Goal: Task Accomplishment & Management: Complete application form

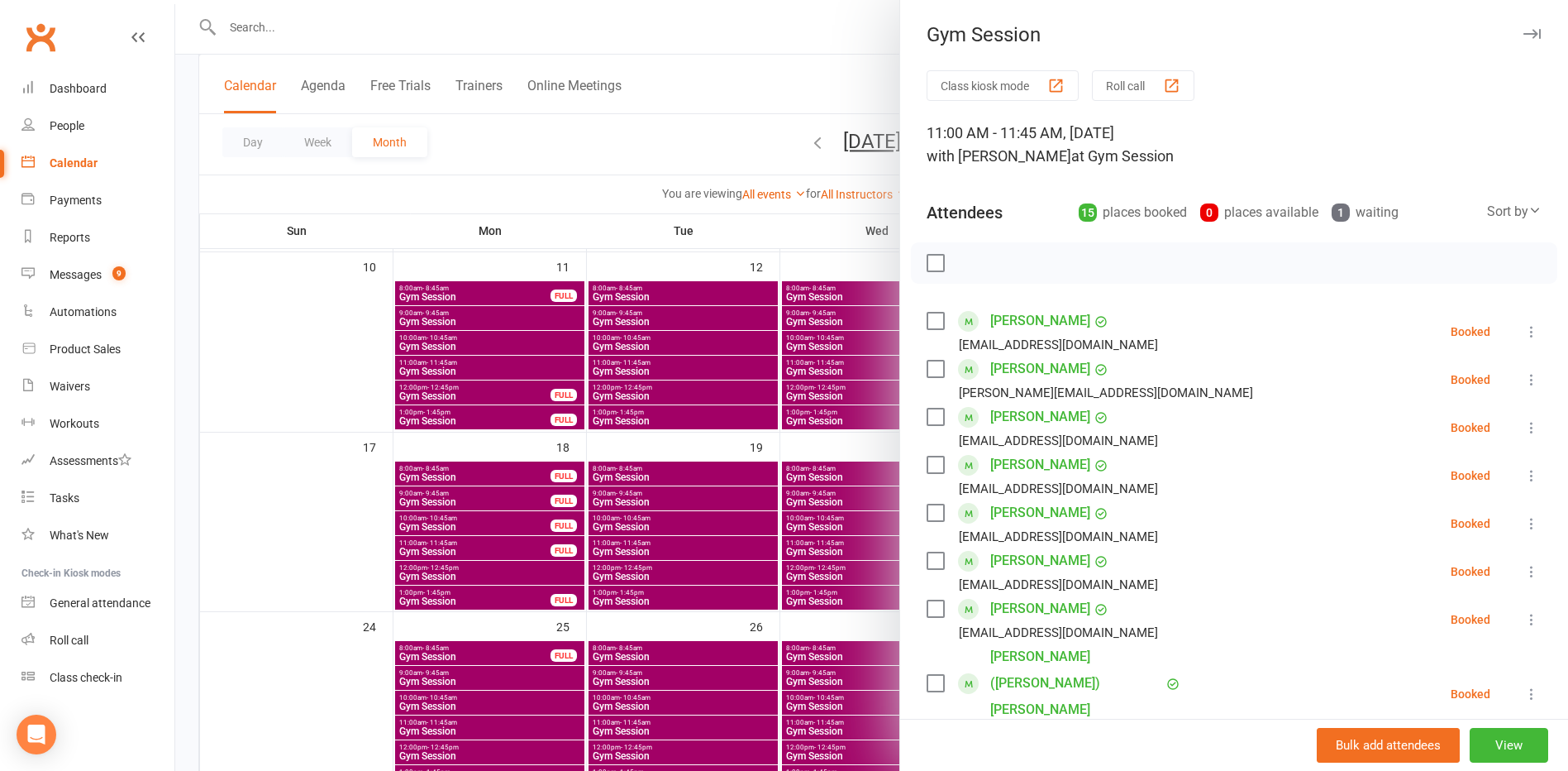
scroll to position [694, 0]
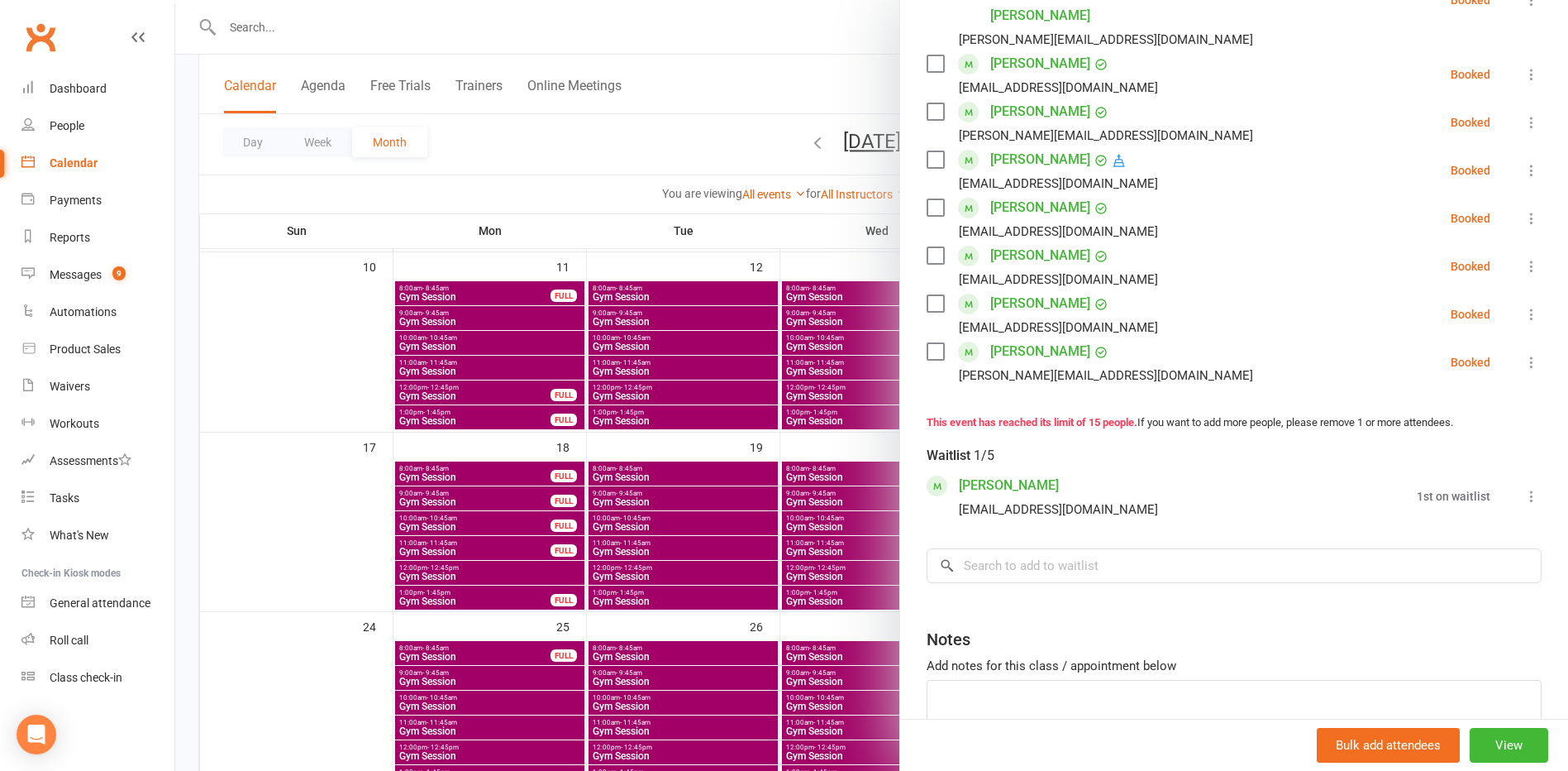
drag, startPoint x: 0, startPoint y: 0, endPoint x: 338, endPoint y: 28, distance: 339.2
click at [338, 28] on div at bounding box center [872, 386] width 1394 height 771
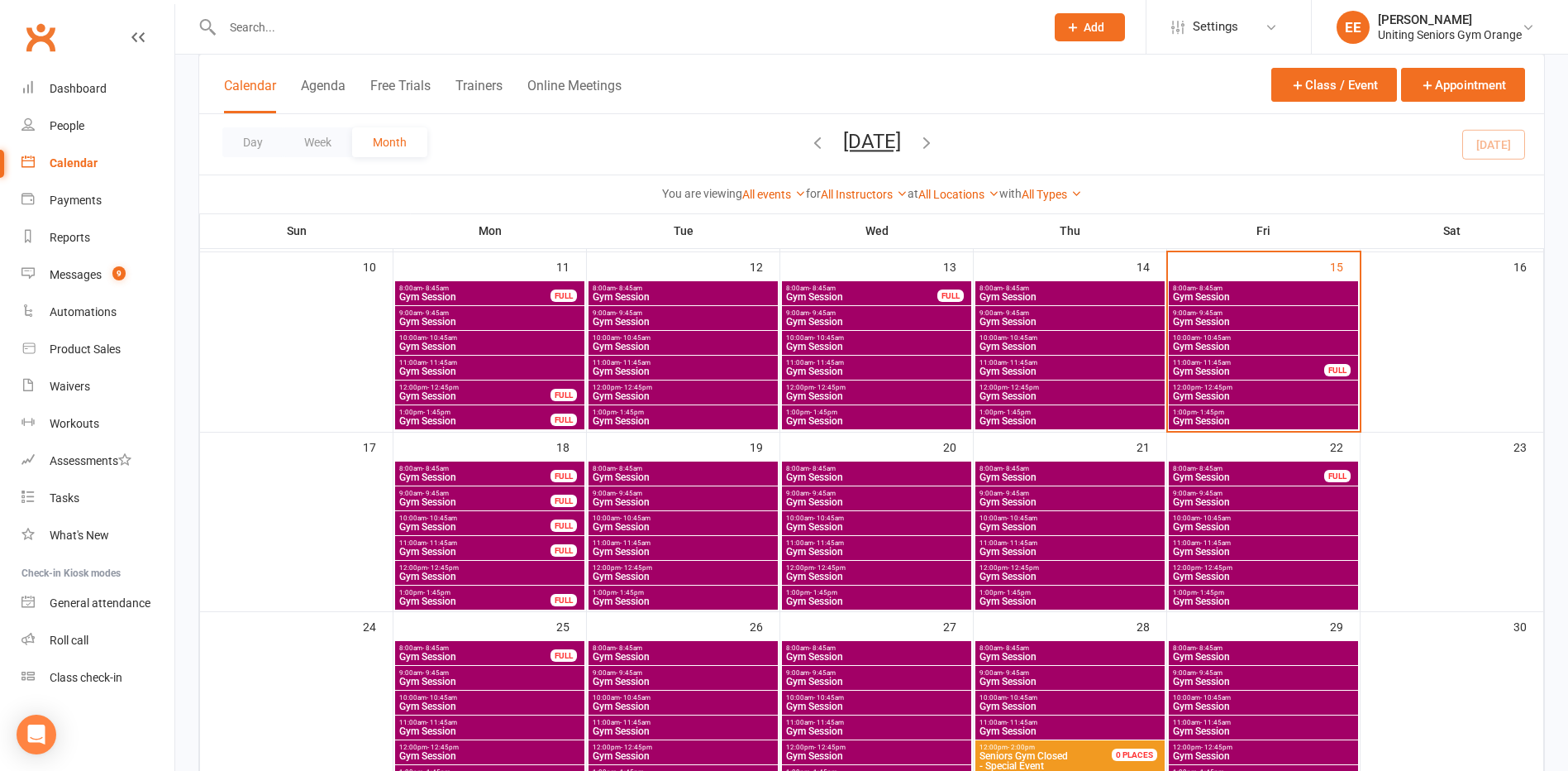
click at [309, 35] on input "text" at bounding box center [626, 26] width 816 height 23
type input "[PERSON_NAME]"
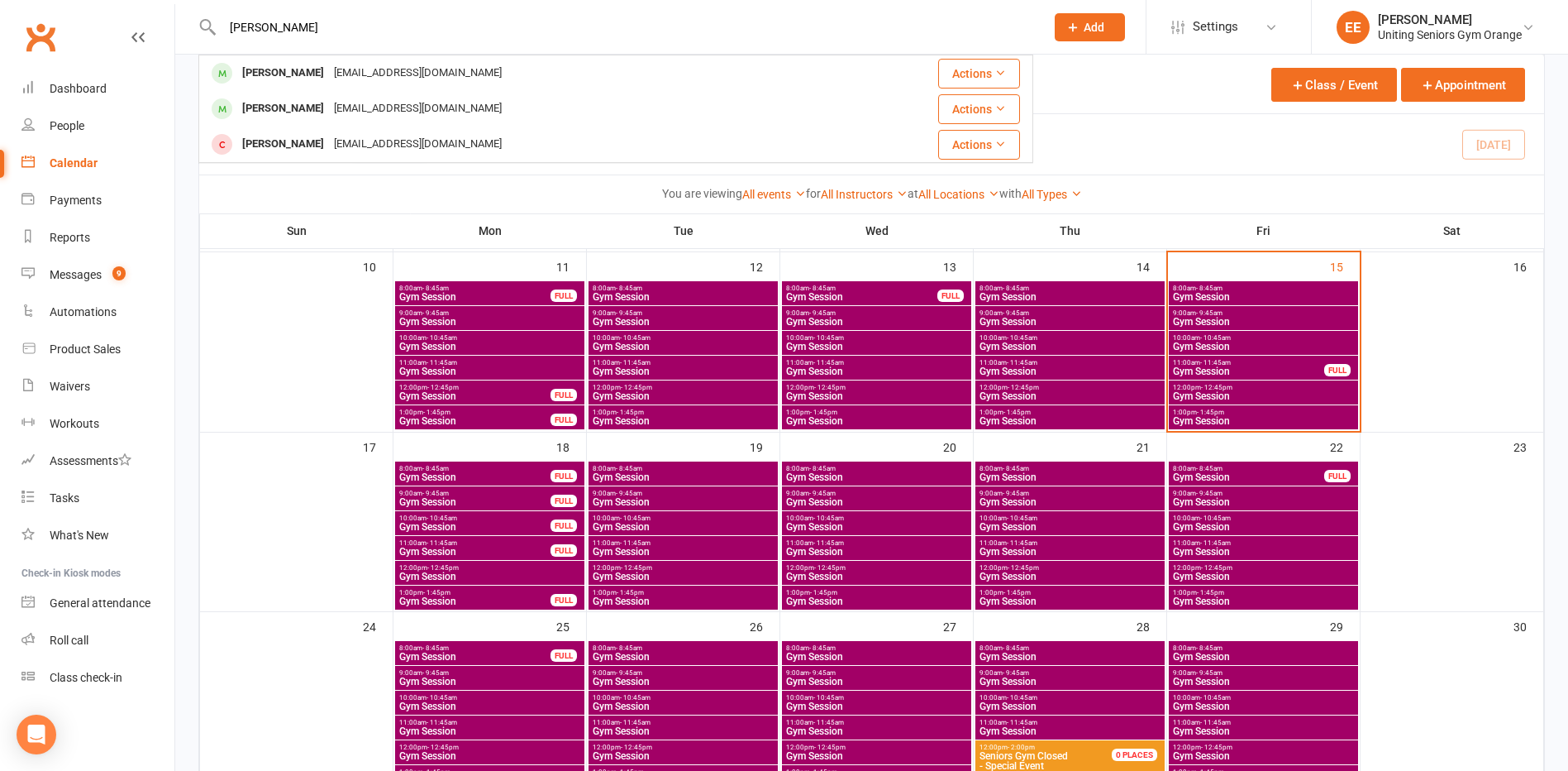
drag, startPoint x: 333, startPoint y: 30, endPoint x: 148, endPoint y: 35, distance: 185.1
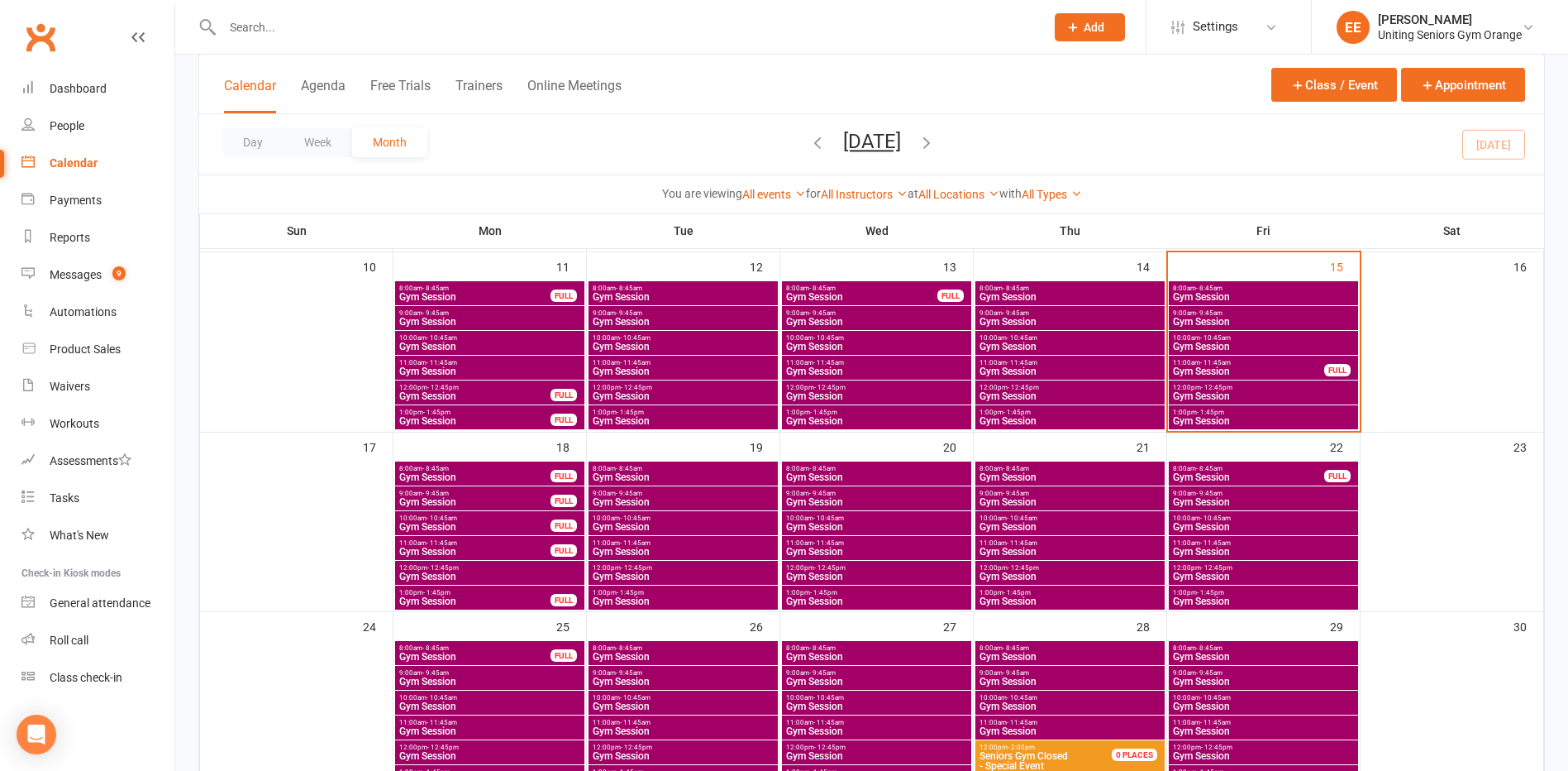
click at [1079, 32] on icon at bounding box center [1073, 27] width 15 height 15
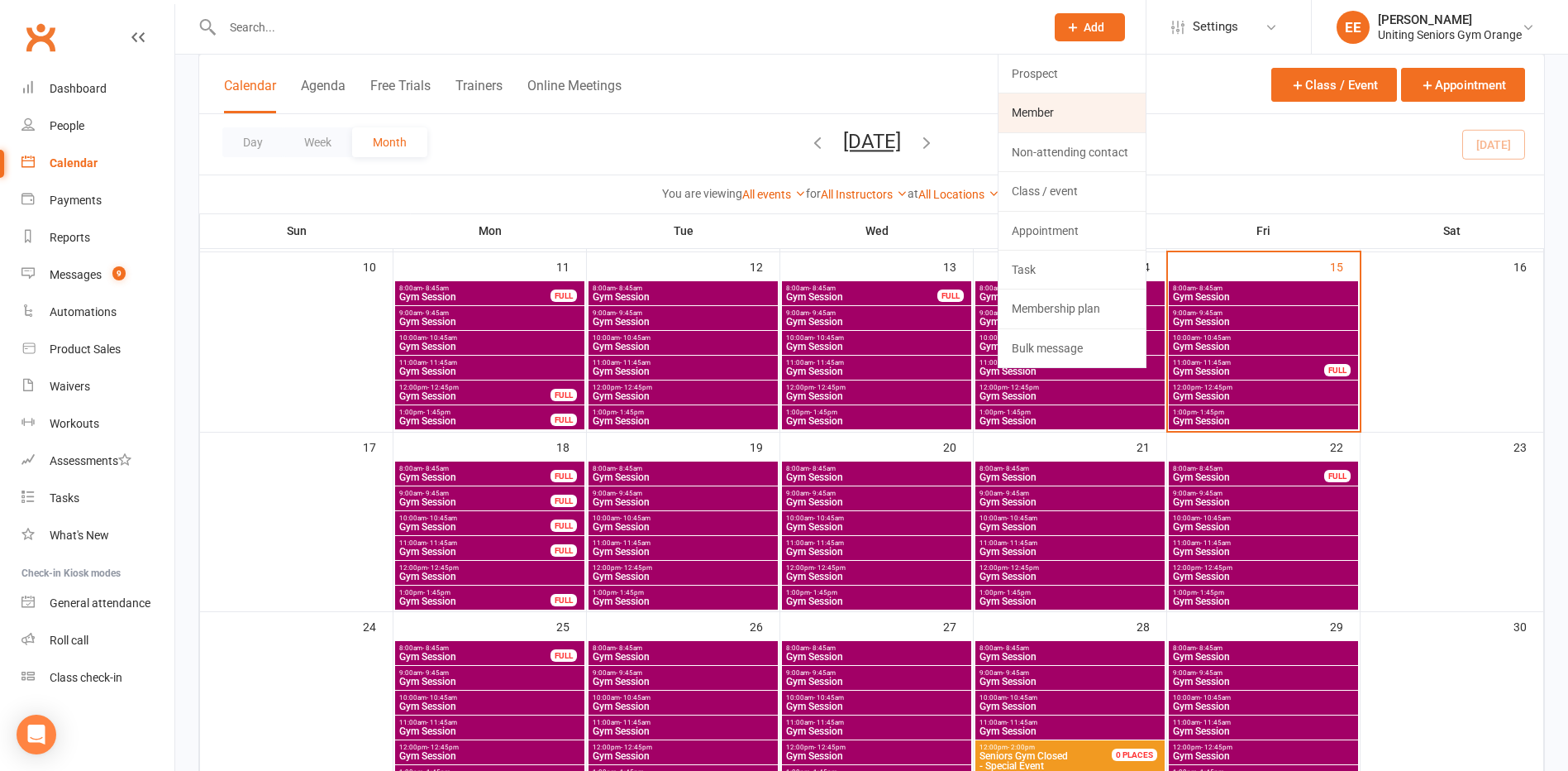
click at [1038, 121] on link "Member" at bounding box center [1072, 112] width 147 height 38
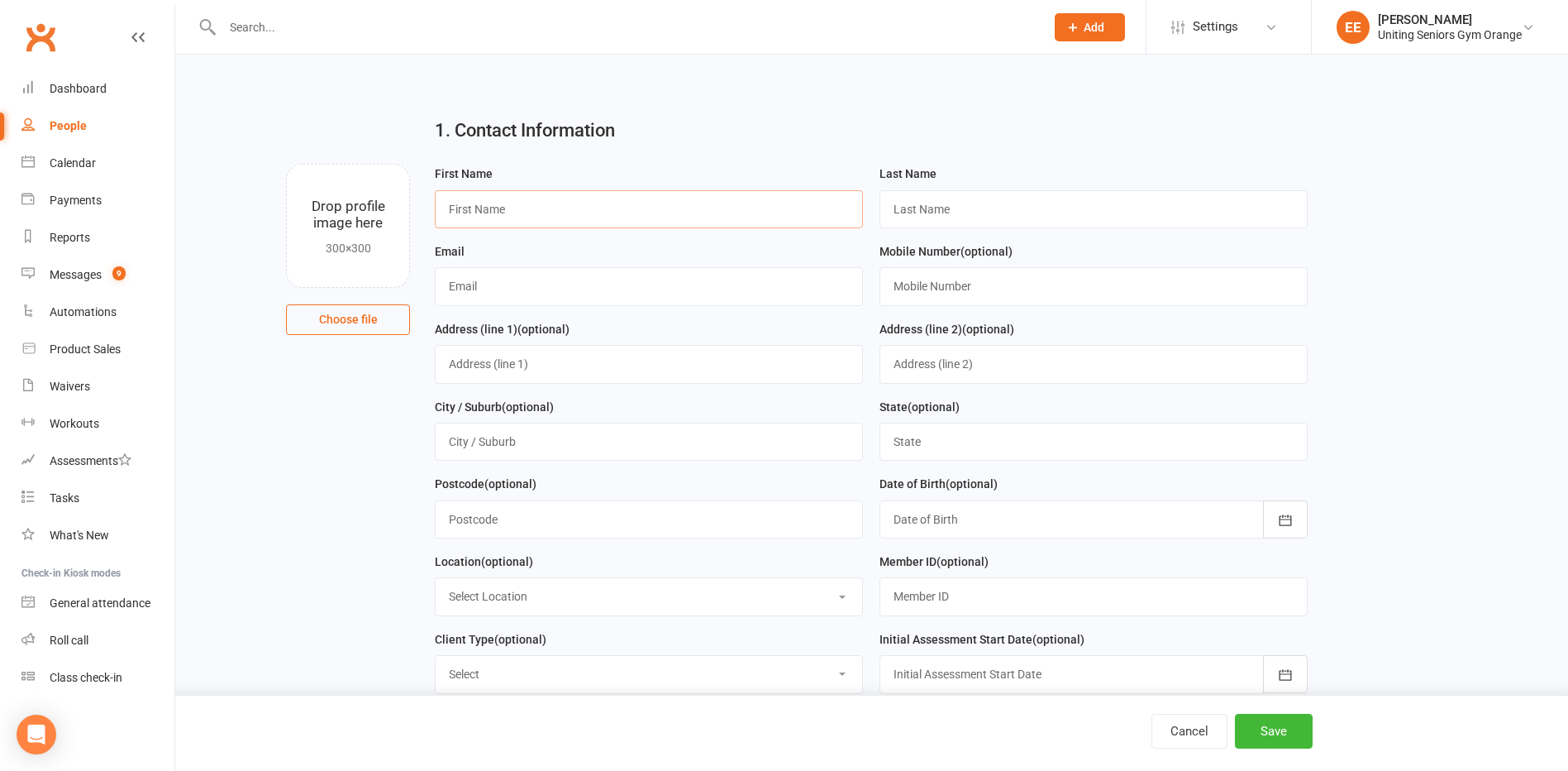
click at [493, 212] on input "text" at bounding box center [648, 209] width 428 height 38
type input "[PERSON_NAME]"
click at [919, 216] on input "text" at bounding box center [1093, 209] width 428 height 38
type input "[PERSON_NAME]"
click at [547, 291] on input "text" at bounding box center [648, 286] width 428 height 38
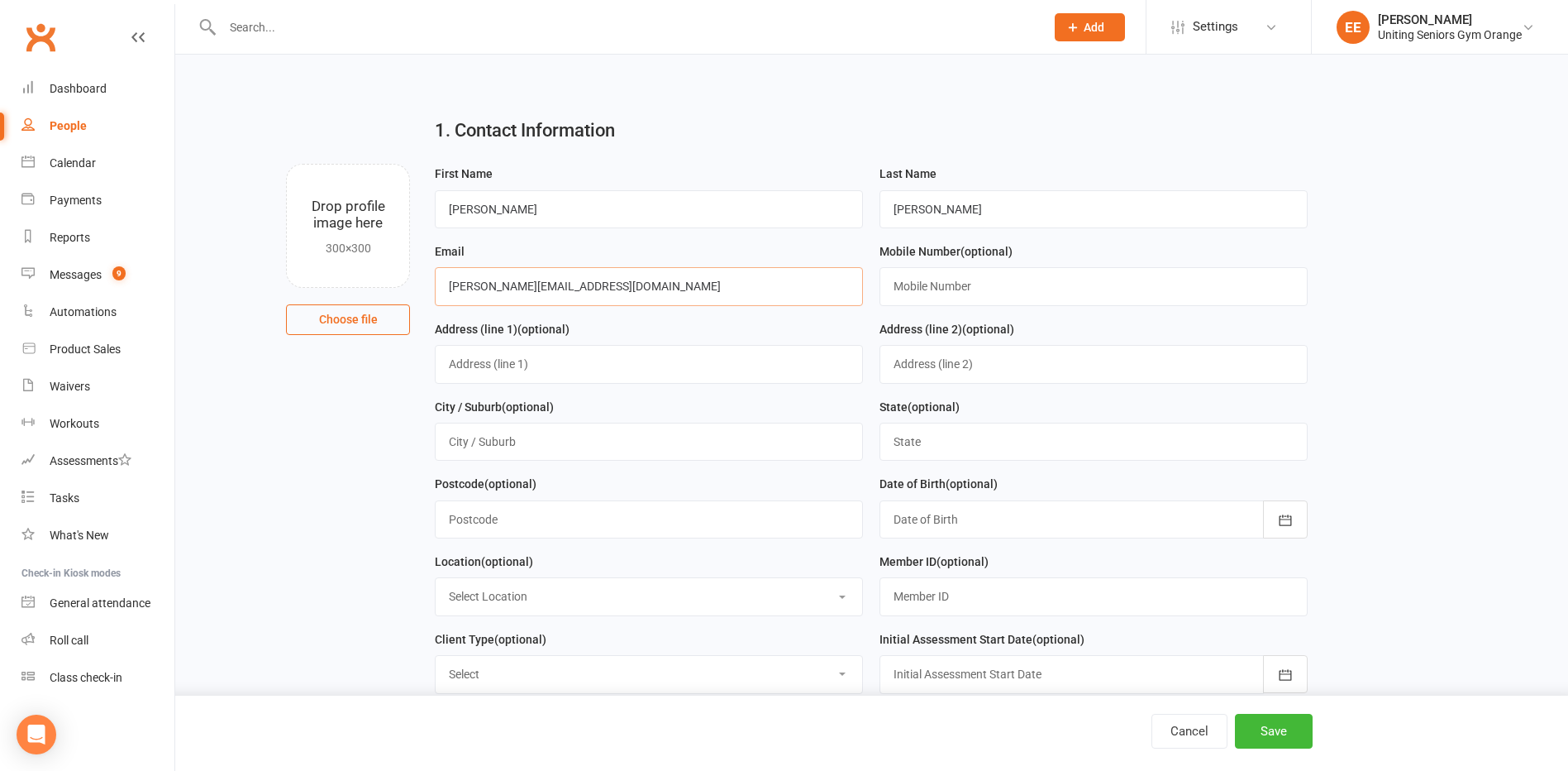
type input "[PERSON_NAME][EMAIL_ADDRESS][DOMAIN_NAME]"
click at [941, 297] on input "text" at bounding box center [1093, 286] width 428 height 38
type input "0422208953"
click at [601, 362] on input "text" at bounding box center [648, 364] width 428 height 38
type input "18 Seville Pde"
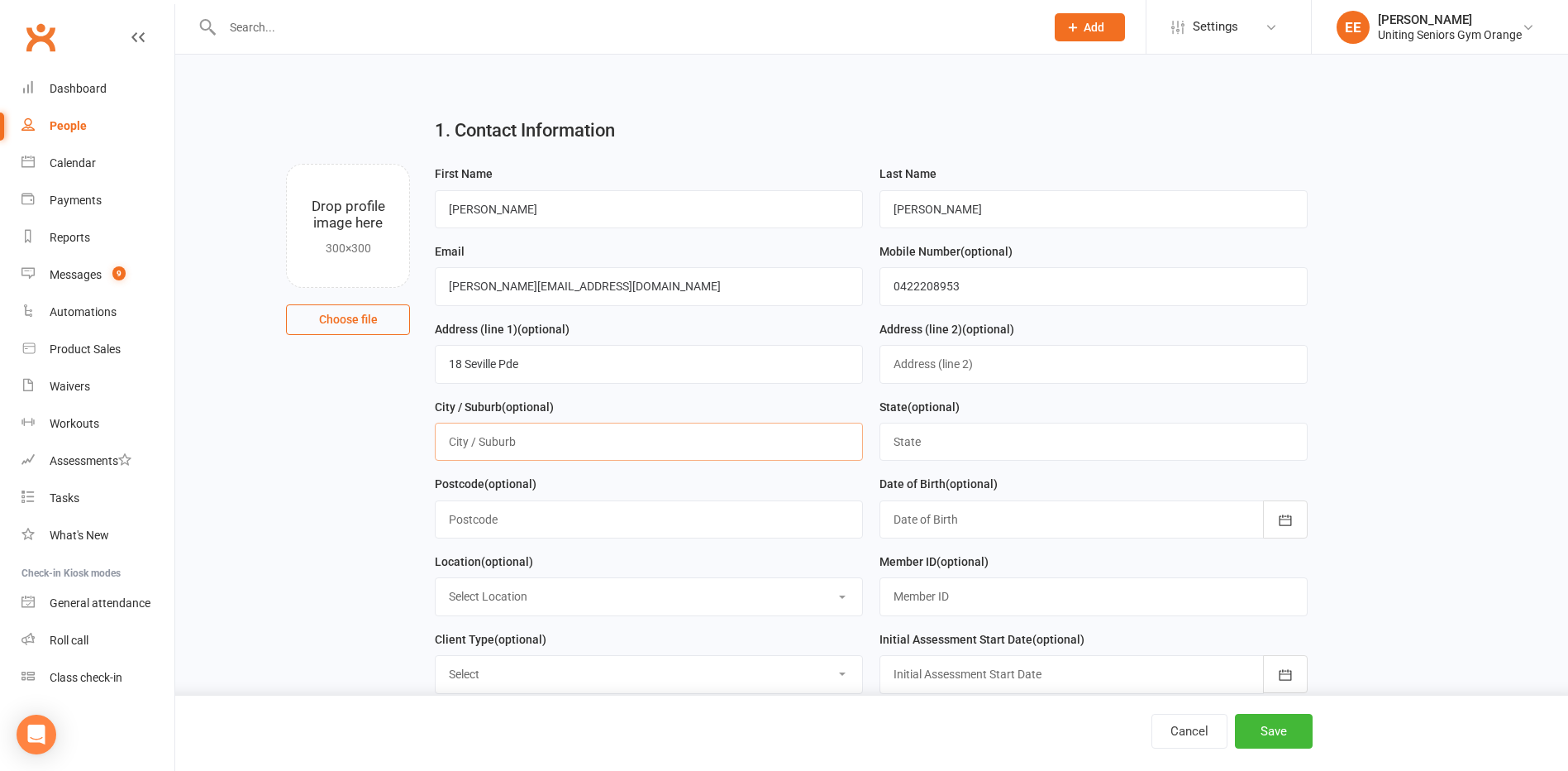
drag, startPoint x: 561, startPoint y: 428, endPoint x: 542, endPoint y: 428, distance: 19.0
click at [553, 428] on input "text" at bounding box center [648, 442] width 428 height 38
click at [159, 747] on nav "Clubworx Dashboard People Calendar Payments Reports Messages 9 Automations Prod…" at bounding box center [88, 390] width 175 height 771
click at [647, 436] on input "text" at bounding box center [648, 442] width 428 height 38
type input "Orange"
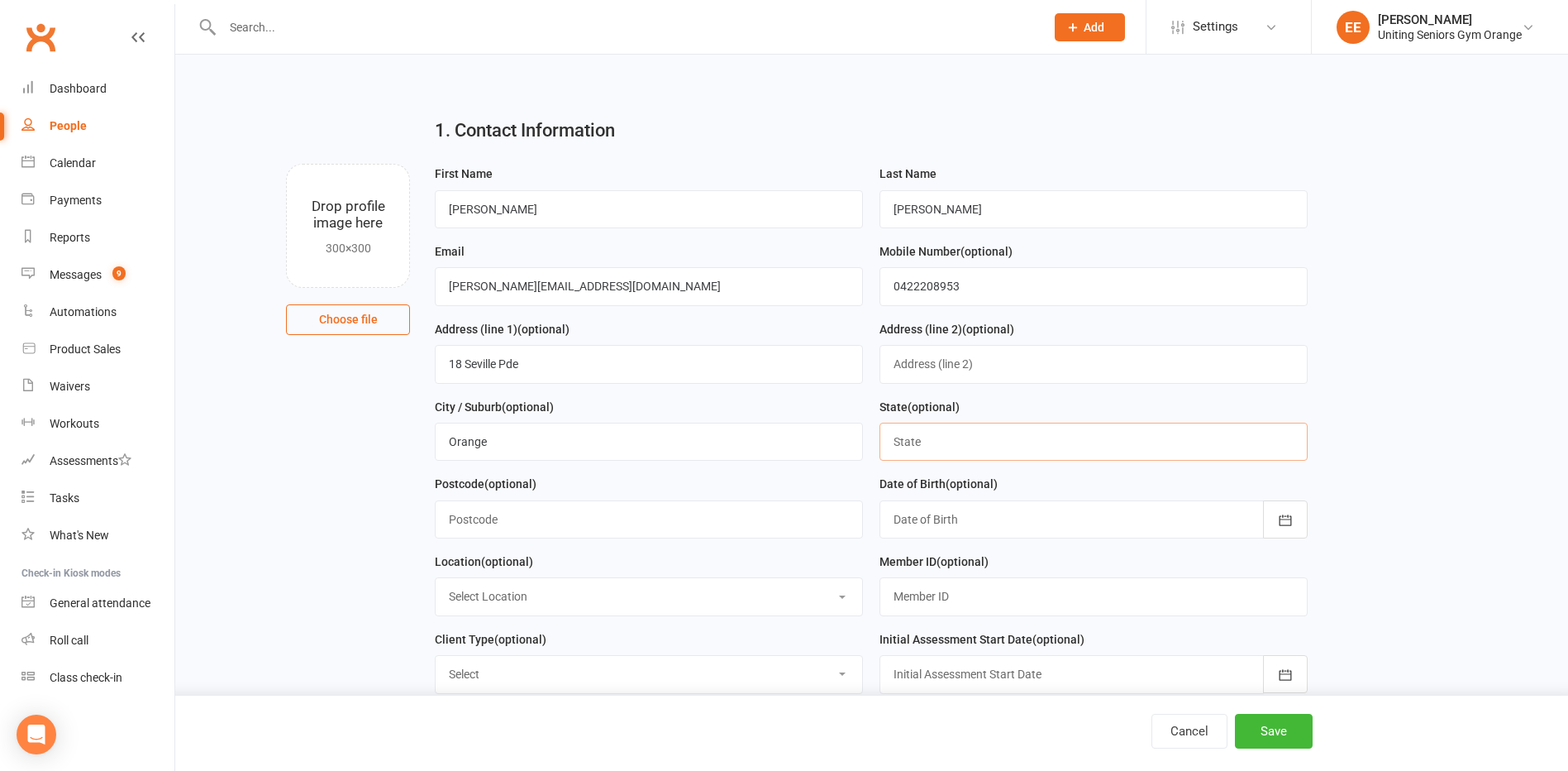
click at [1088, 431] on input "text" at bounding box center [1093, 442] width 428 height 38
type input "[GEOGRAPHIC_DATA]"
click at [562, 527] on input "text" at bounding box center [648, 520] width 428 height 38
type input "2800"
click at [1032, 517] on div at bounding box center [1093, 520] width 428 height 38
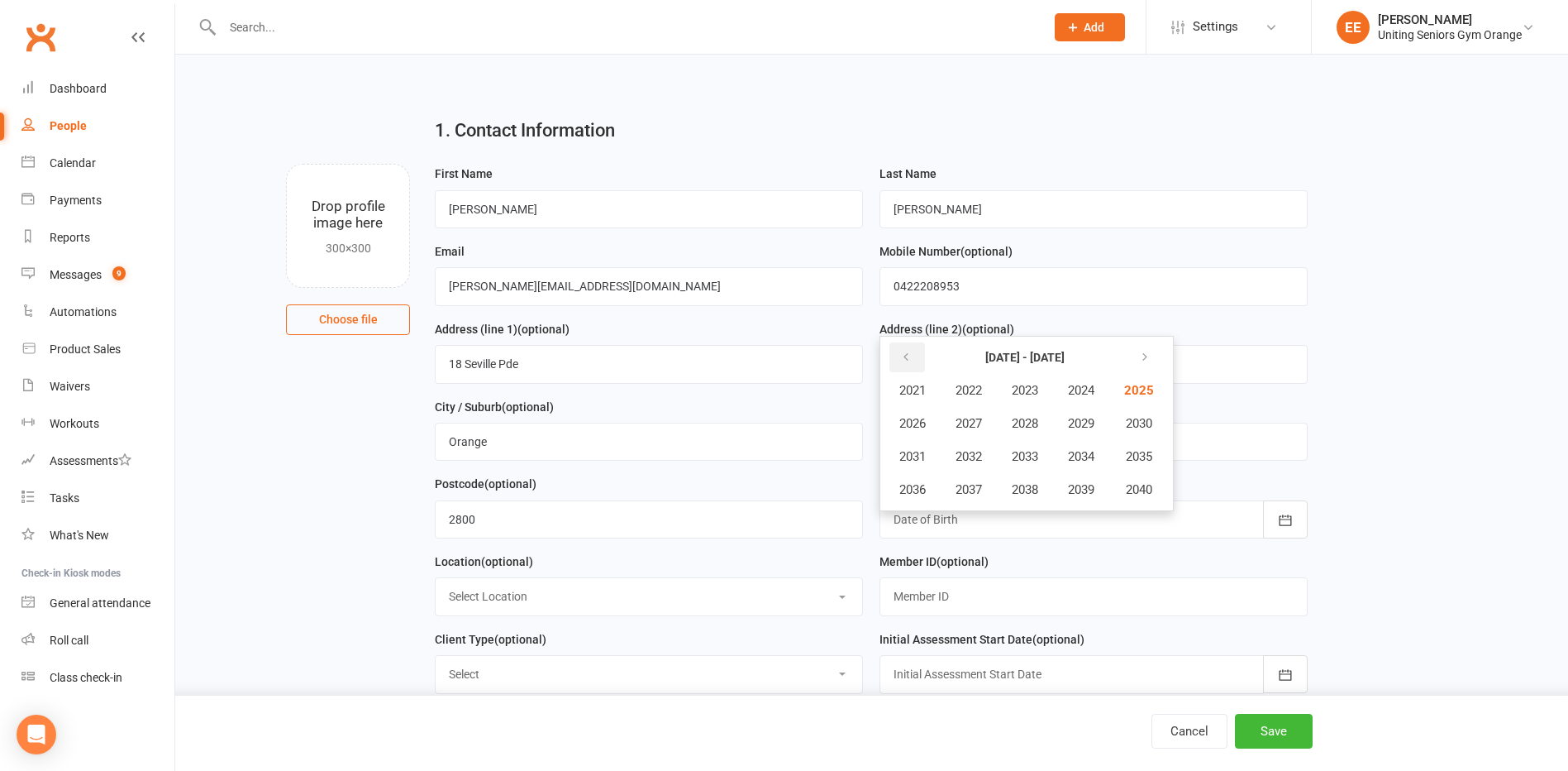
click at [903, 356] on icon "button" at bounding box center [906, 357] width 12 height 13
click at [1151, 453] on span "1955" at bounding box center [1137, 457] width 26 height 15
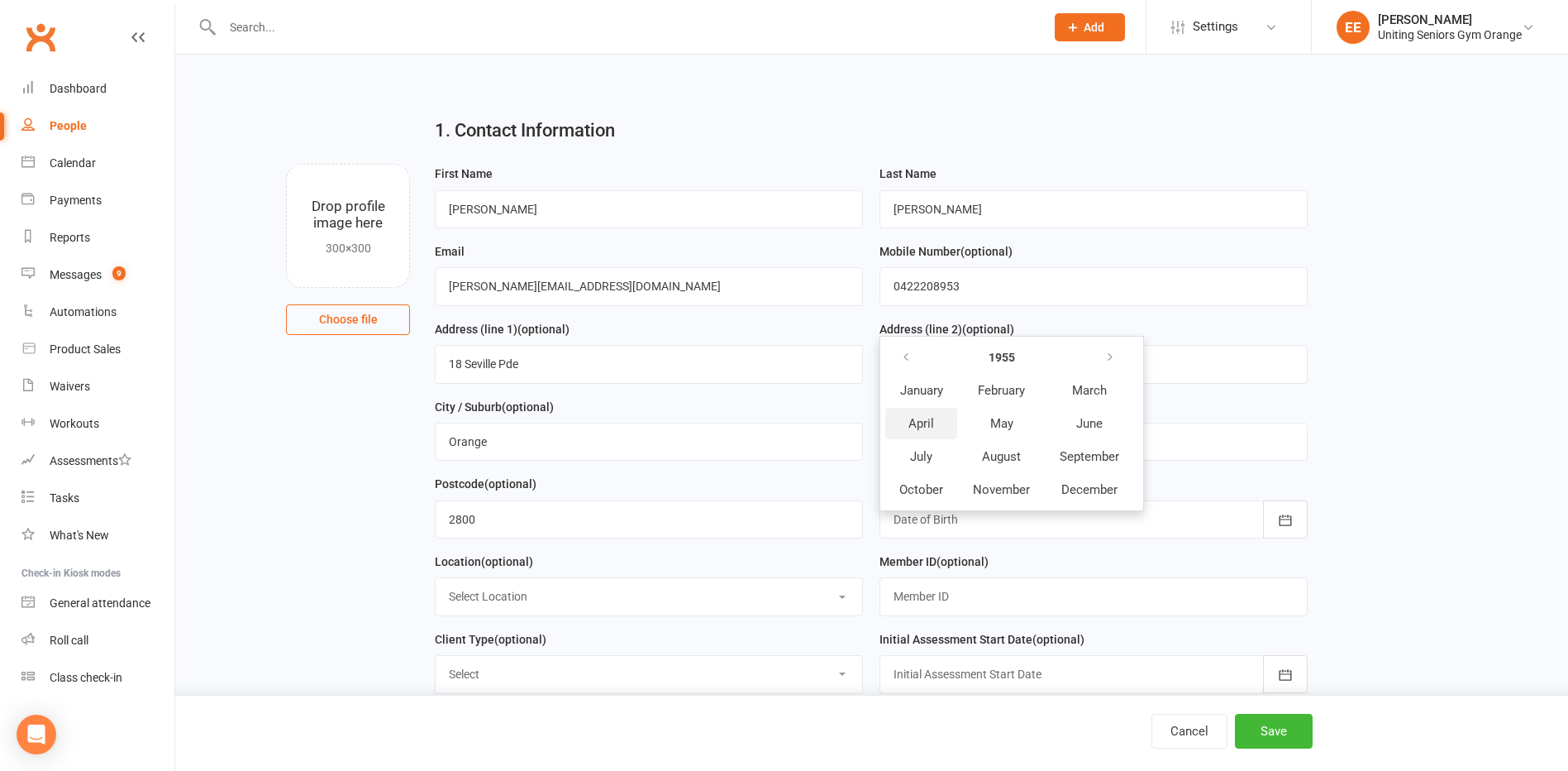
click at [917, 436] on button "April" at bounding box center [921, 423] width 72 height 31
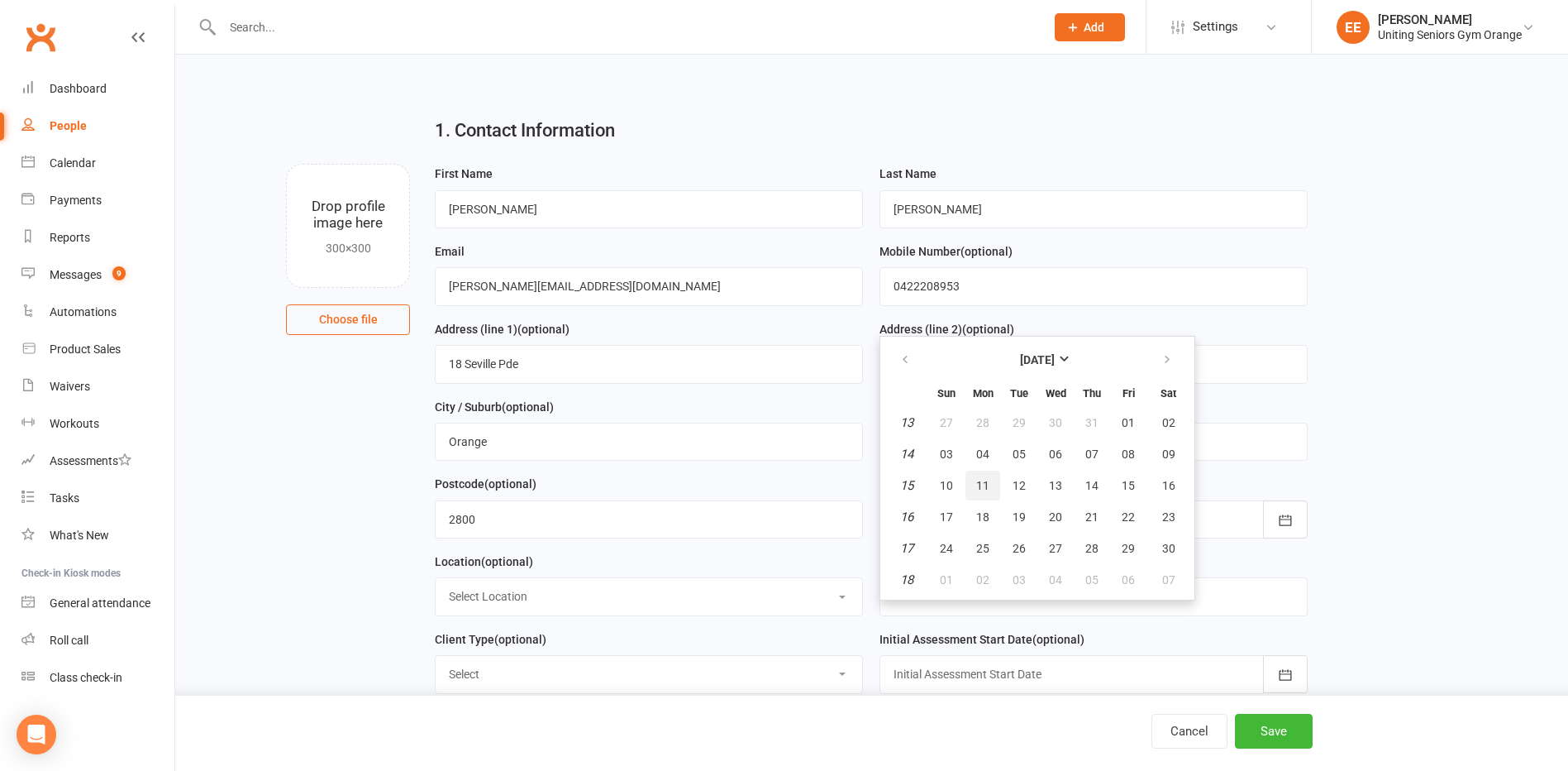
click at [983, 481] on button "11" at bounding box center [983, 485] width 35 height 30
type input "[DATE]"
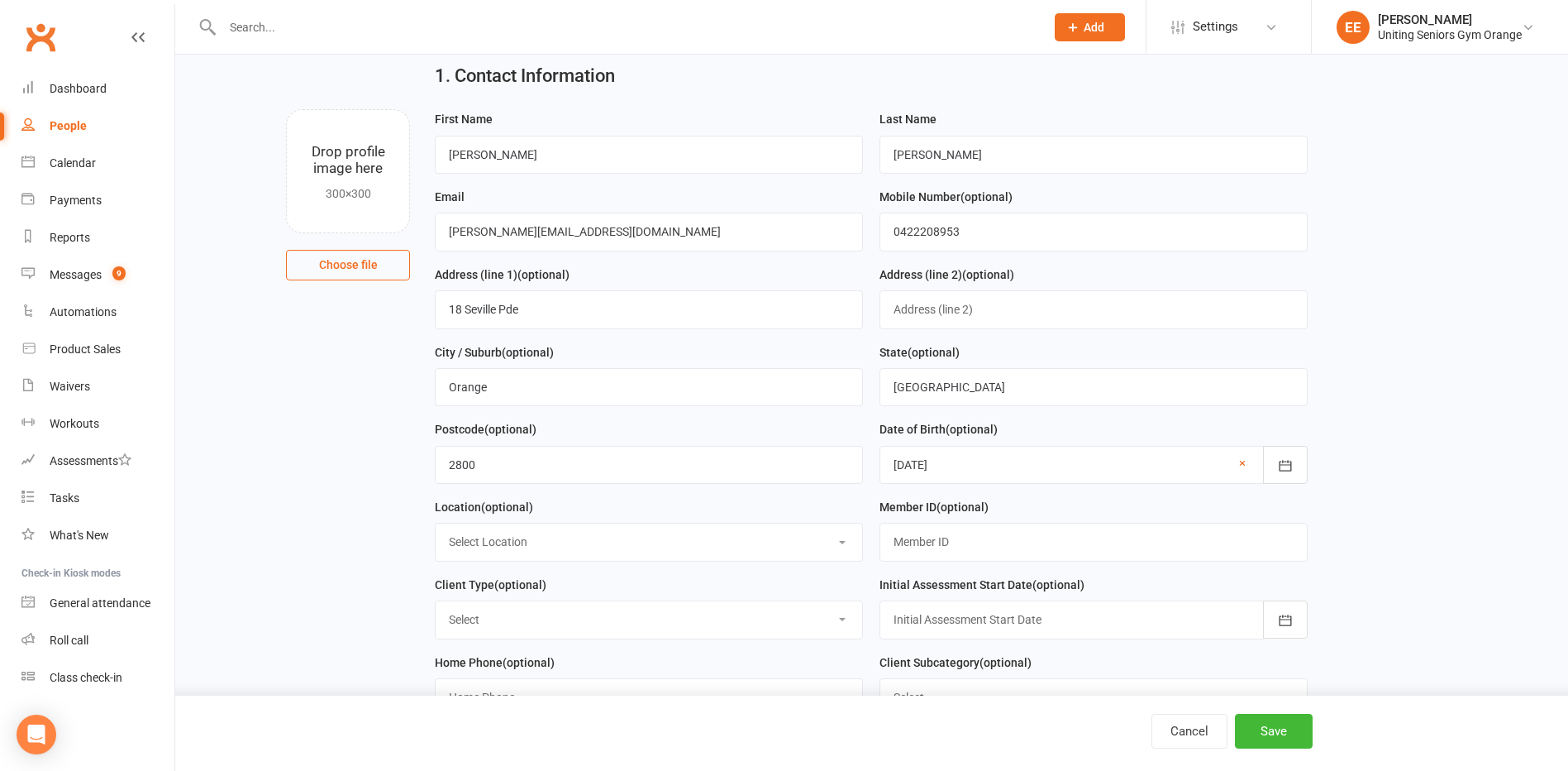
scroll to position [83, 0]
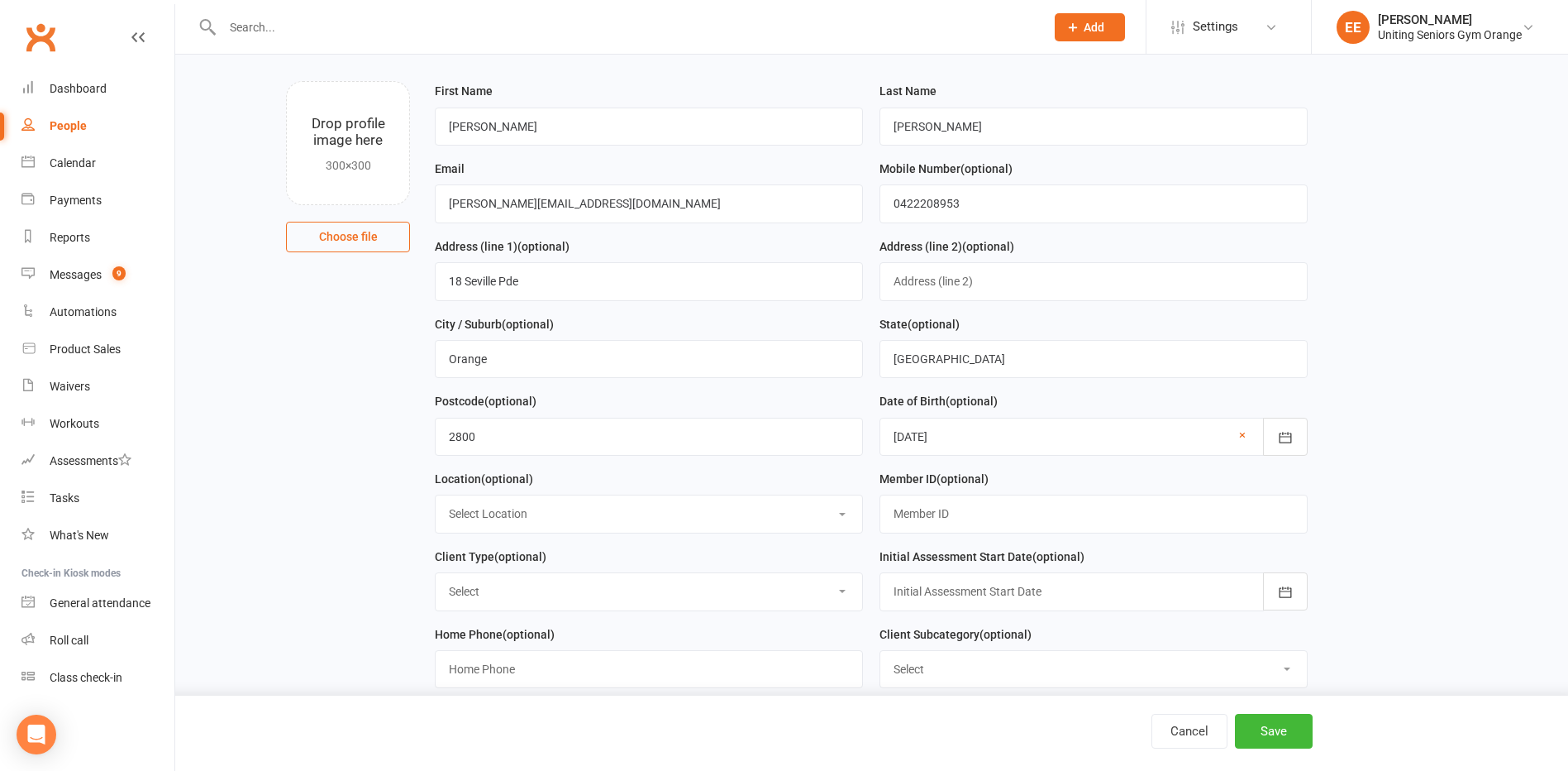
click at [552, 509] on select "Select Location Seniors Gym [GEOGRAPHIC_DATA]" at bounding box center [648, 513] width 426 height 37
select select "0"
click at [436, 501] on select "Select Location Seniors Gym [GEOGRAPHIC_DATA]" at bounding box center [648, 513] width 426 height 37
click at [768, 605] on select "Select Funded (CHSP) Foundation & Pensioner (FUP) Self-Funded (Full) DVA Unitin…" at bounding box center [648, 591] width 426 height 37
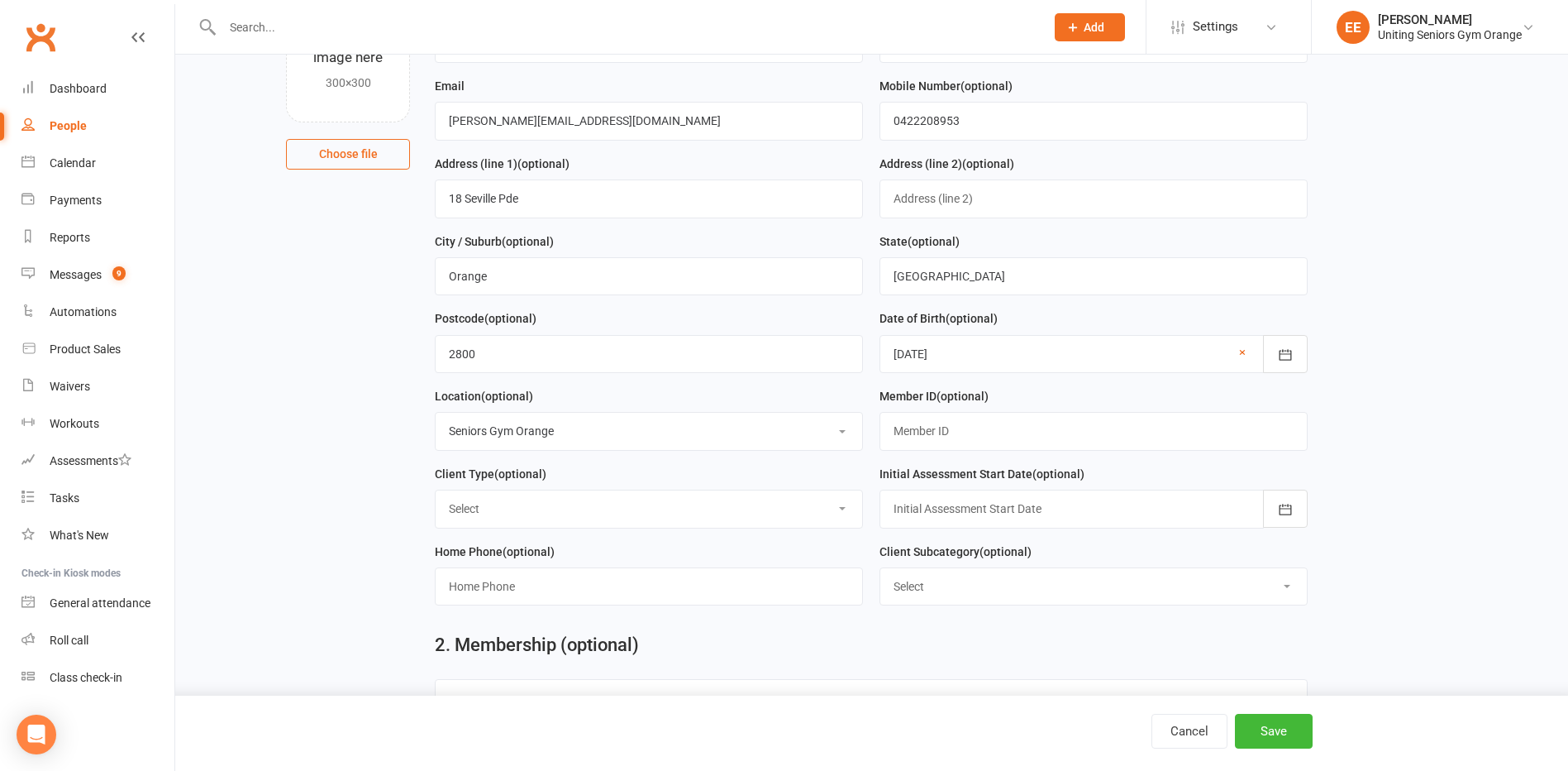
click at [543, 517] on select "Select Funded (CHSP) Foundation & Pensioner (FUP) Self-Funded (Full) DVA Unitin…" at bounding box center [648, 509] width 426 height 37
select select "Funded (CHSP)"
click at [436, 496] on select "Select Funded (CHSP) Foundation & Pensioner (FUP) Self-Funded (Full) DVA Unitin…" at bounding box center [648, 509] width 426 height 37
click at [1263, 514] on button "button" at bounding box center [1285, 509] width 45 height 38
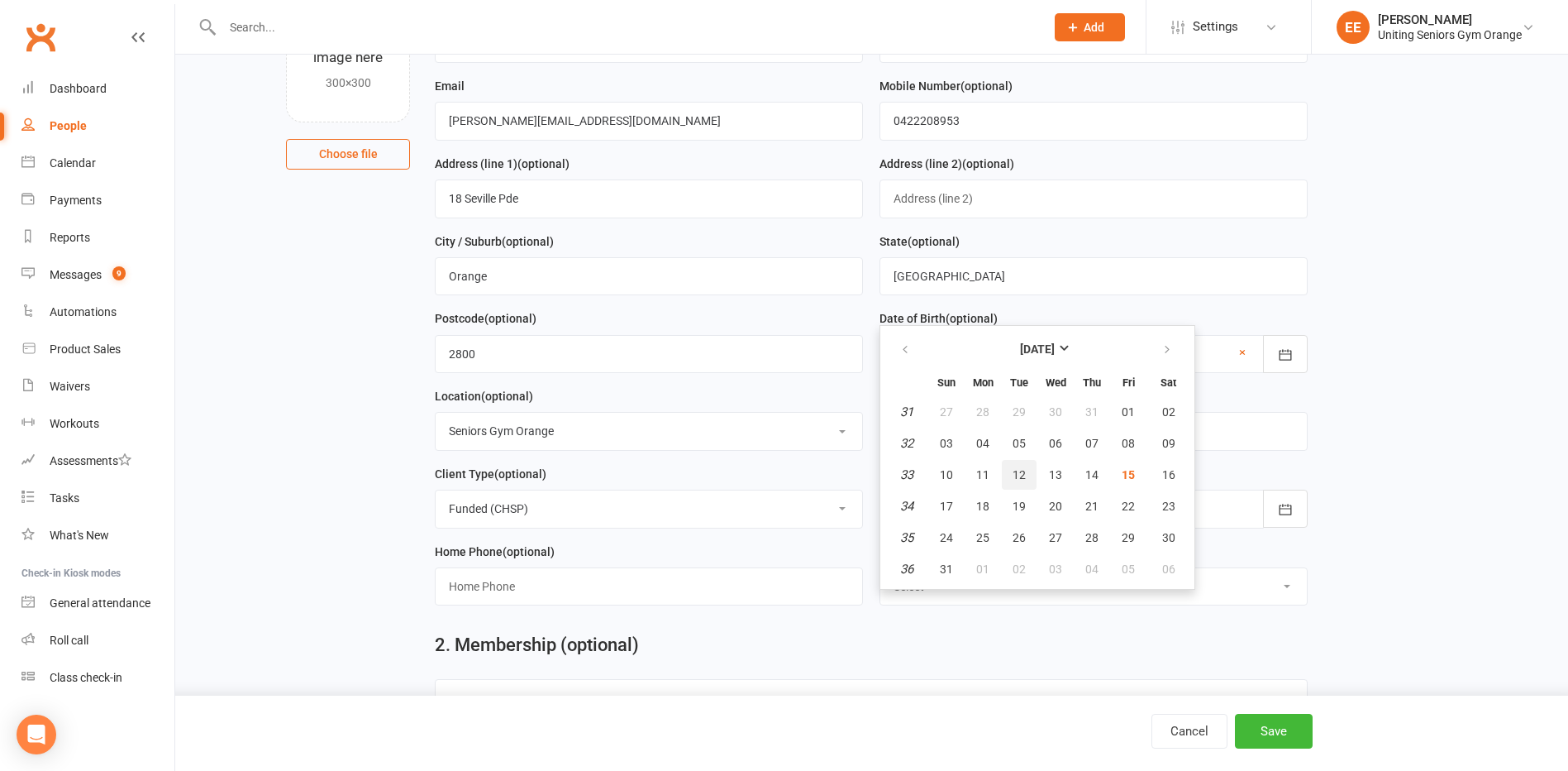
click at [1007, 480] on button "12" at bounding box center [1019, 474] width 35 height 30
type input "[DATE]"
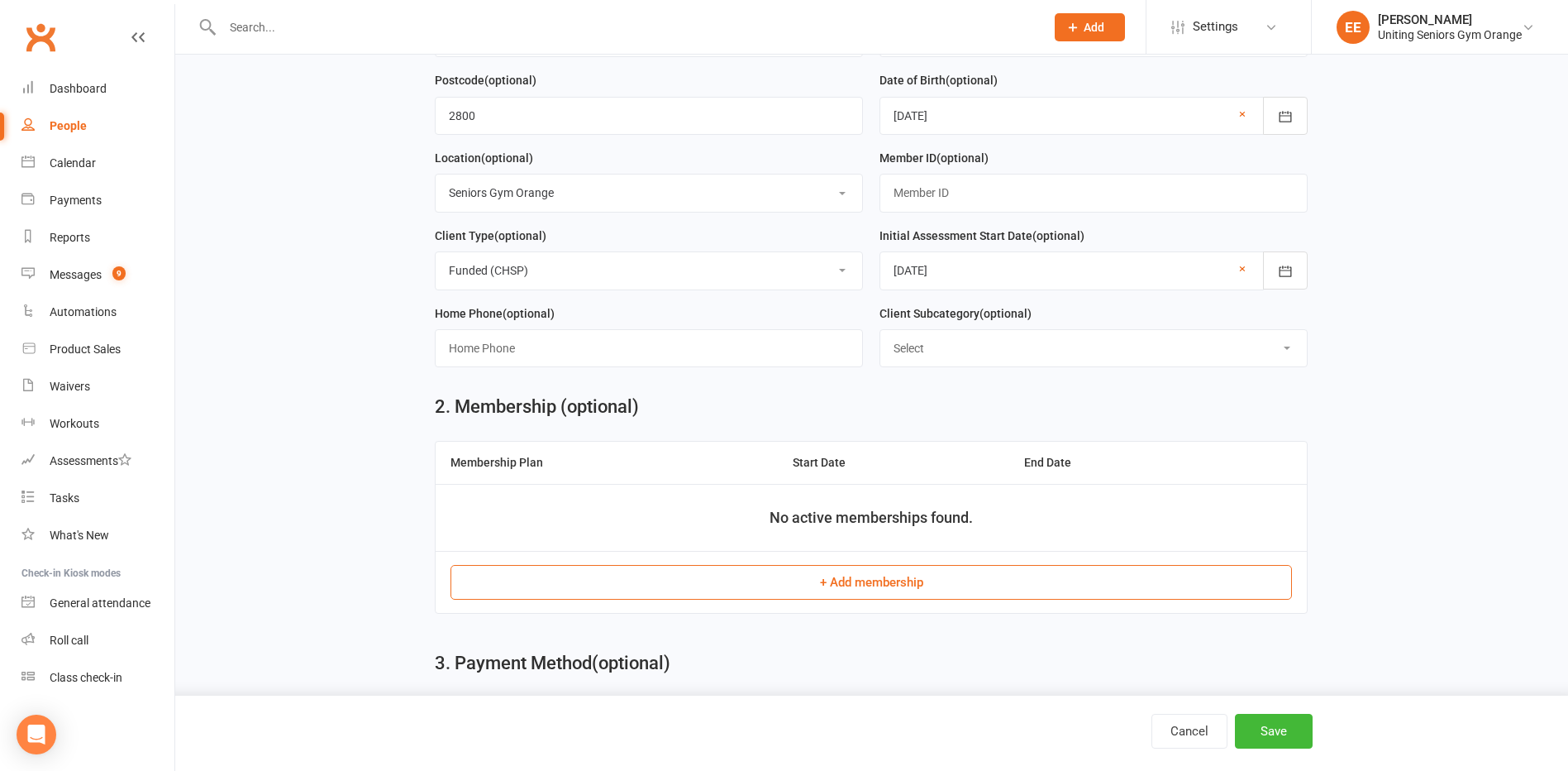
scroll to position [414, 0]
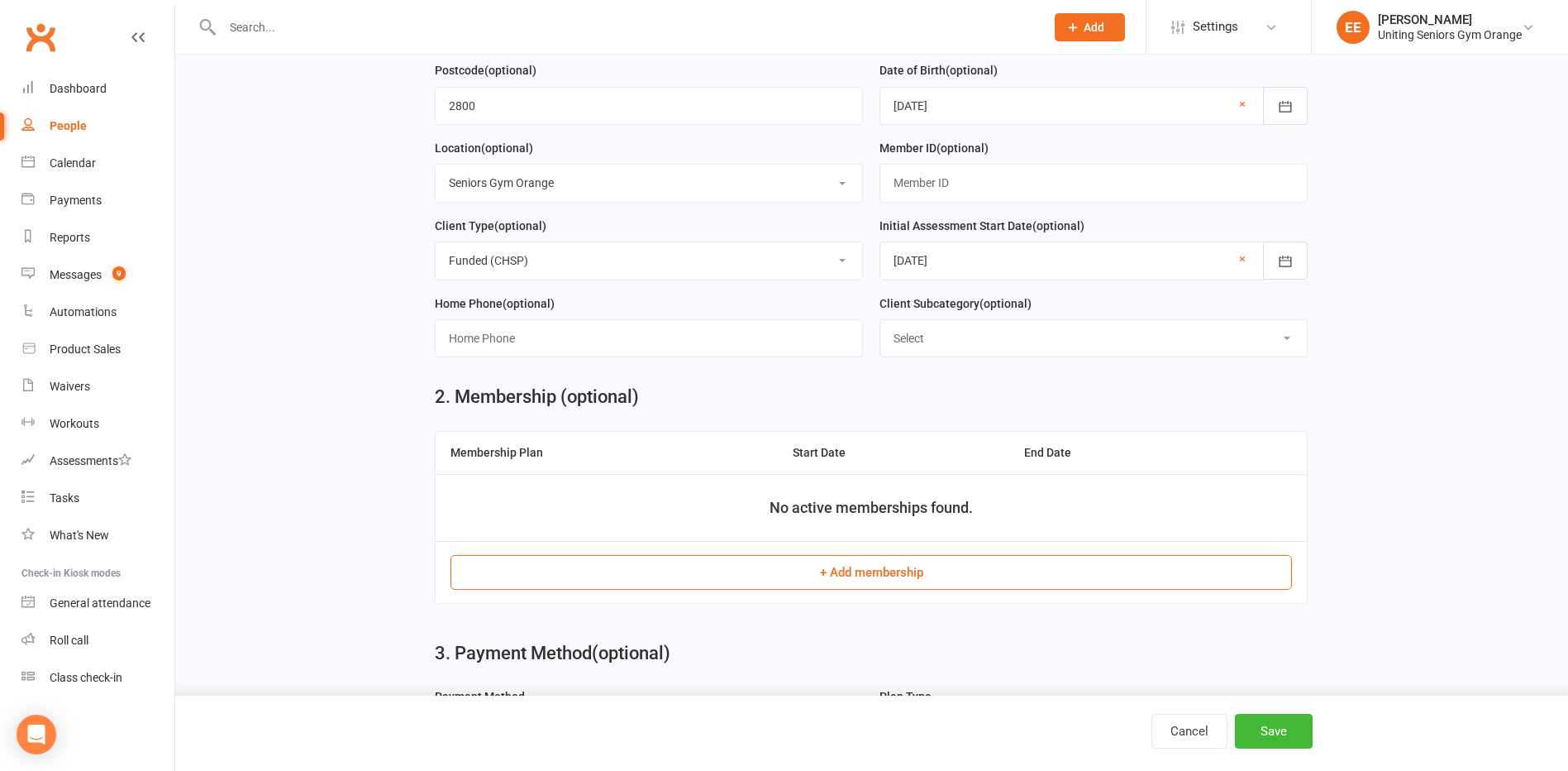
click at [813, 586] on button "+ Add membership" at bounding box center [871, 572] width 842 height 35
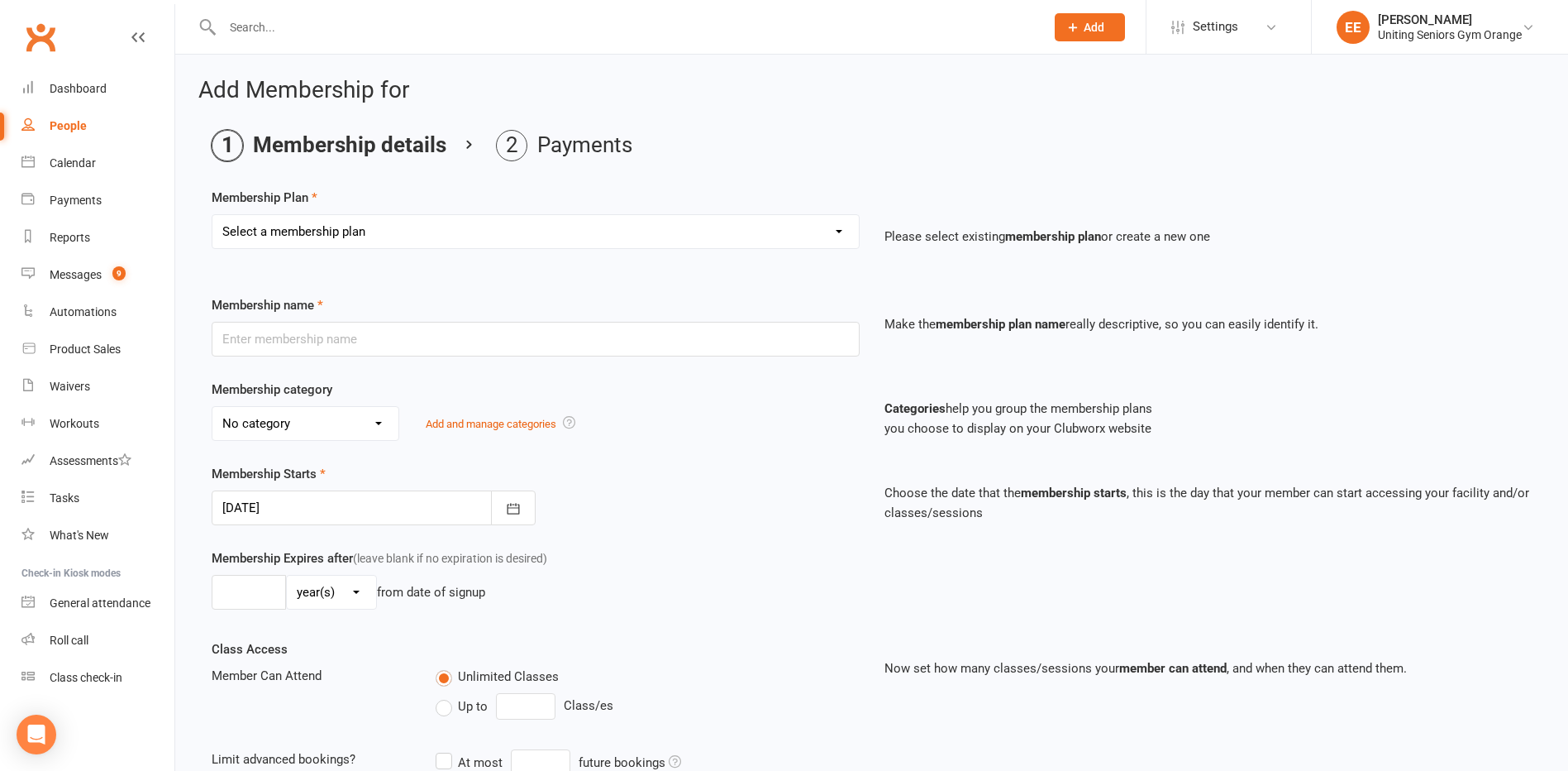
click at [550, 223] on select "Select a membership plan Create new Membership Plan Initial Assessment + Set Up…" at bounding box center [536, 231] width 647 height 33
select select "1"
click at [213, 215] on select "Select a membership plan Create new Membership Plan Initial Assessment + Set Up…" at bounding box center [536, 231] width 647 height 33
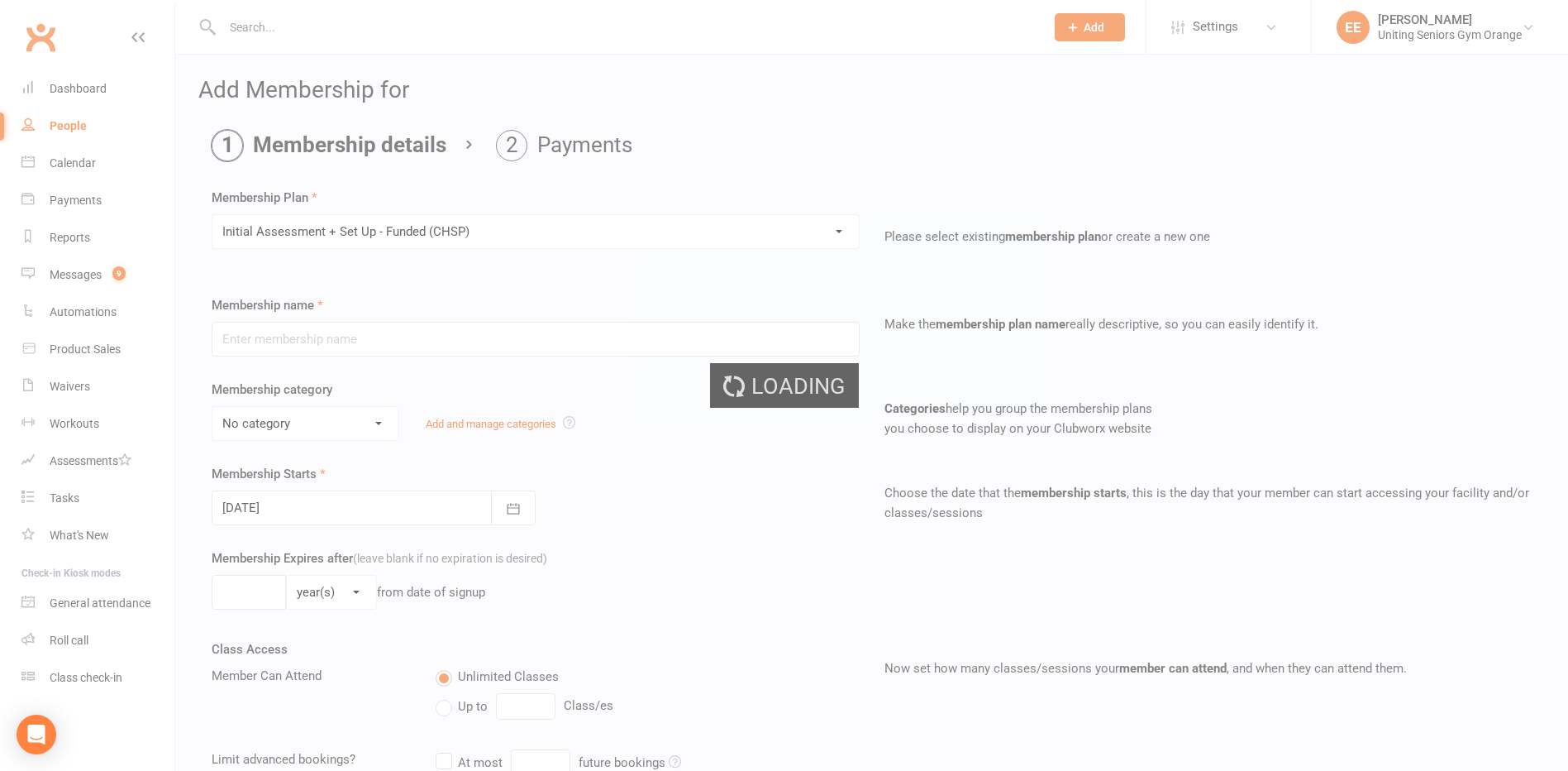
type input "Initial Assessment + Set Up - Funded (CHSP)"
select select "4"
type input "3"
select select "2"
type input "5"
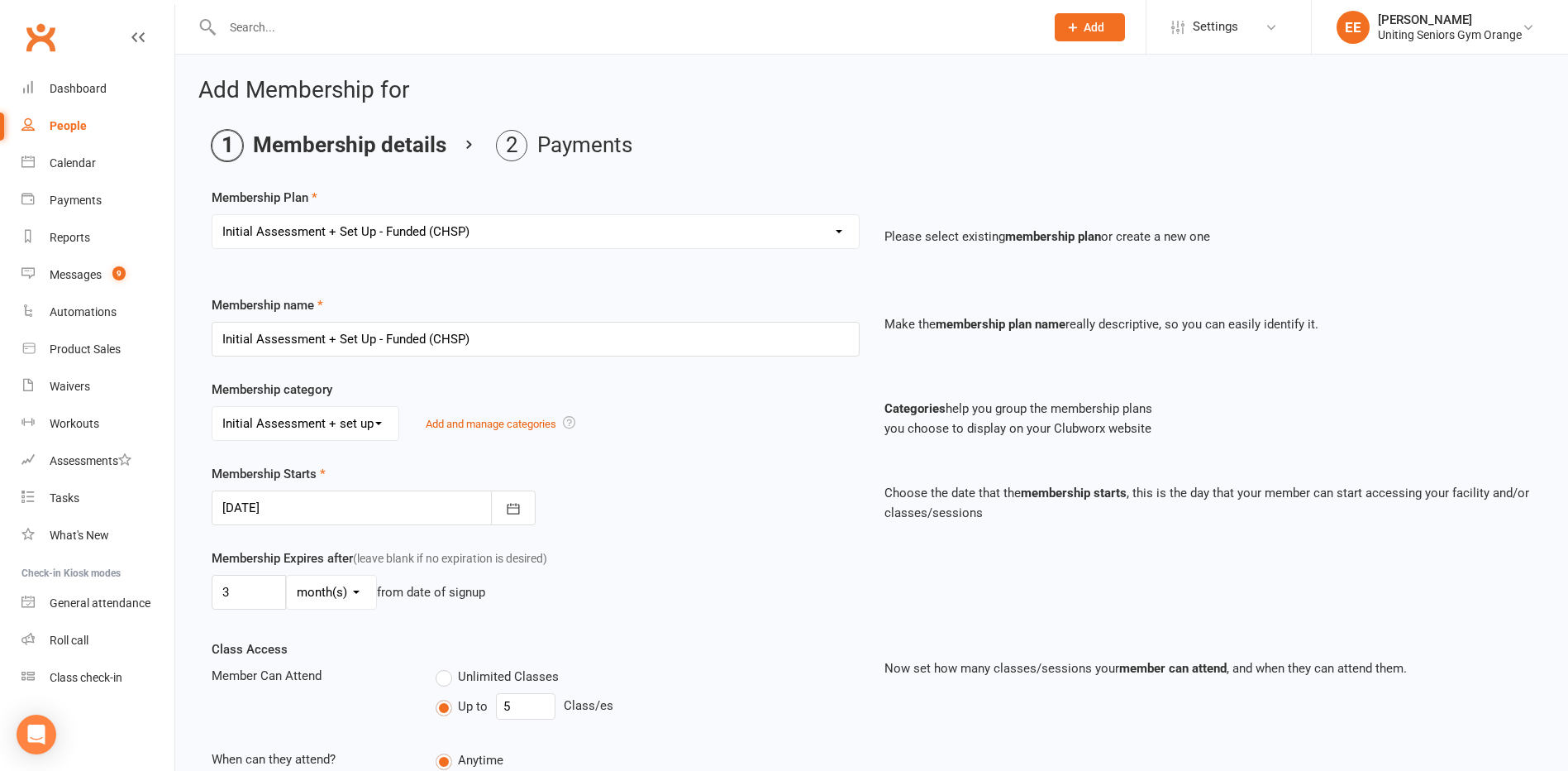
click at [537, 500] on div "Membership Starts [DATE] [DATE] Sun Mon Tue Wed Thu Fri Sat 31 27 28 29 30 31 0…" at bounding box center [535, 494] width 673 height 61
click at [520, 501] on icon "button" at bounding box center [513, 509] width 16 height 16
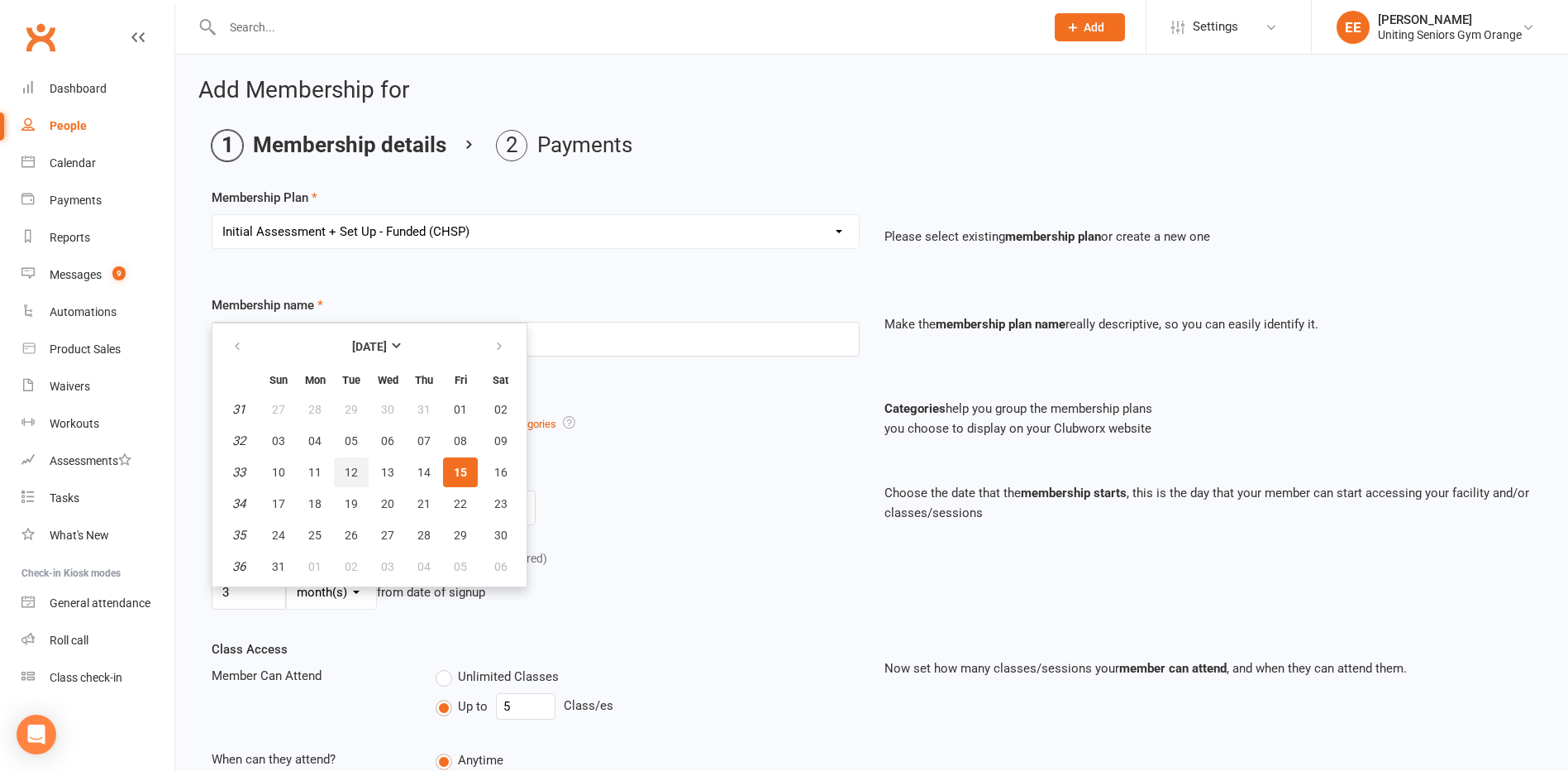
click at [354, 470] on span "12" at bounding box center [352, 472] width 13 height 13
type input "[DATE]"
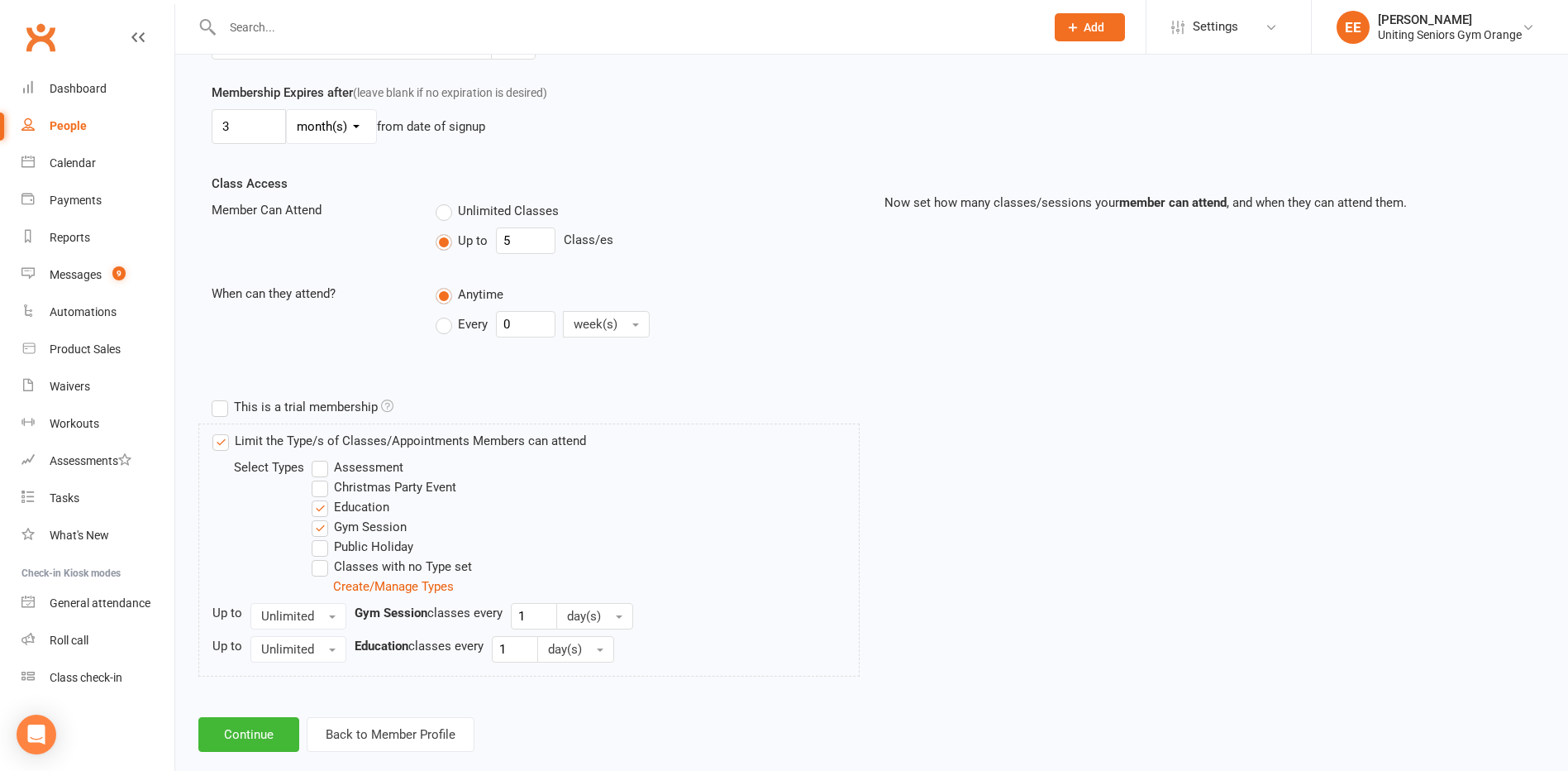
scroll to position [493, 0]
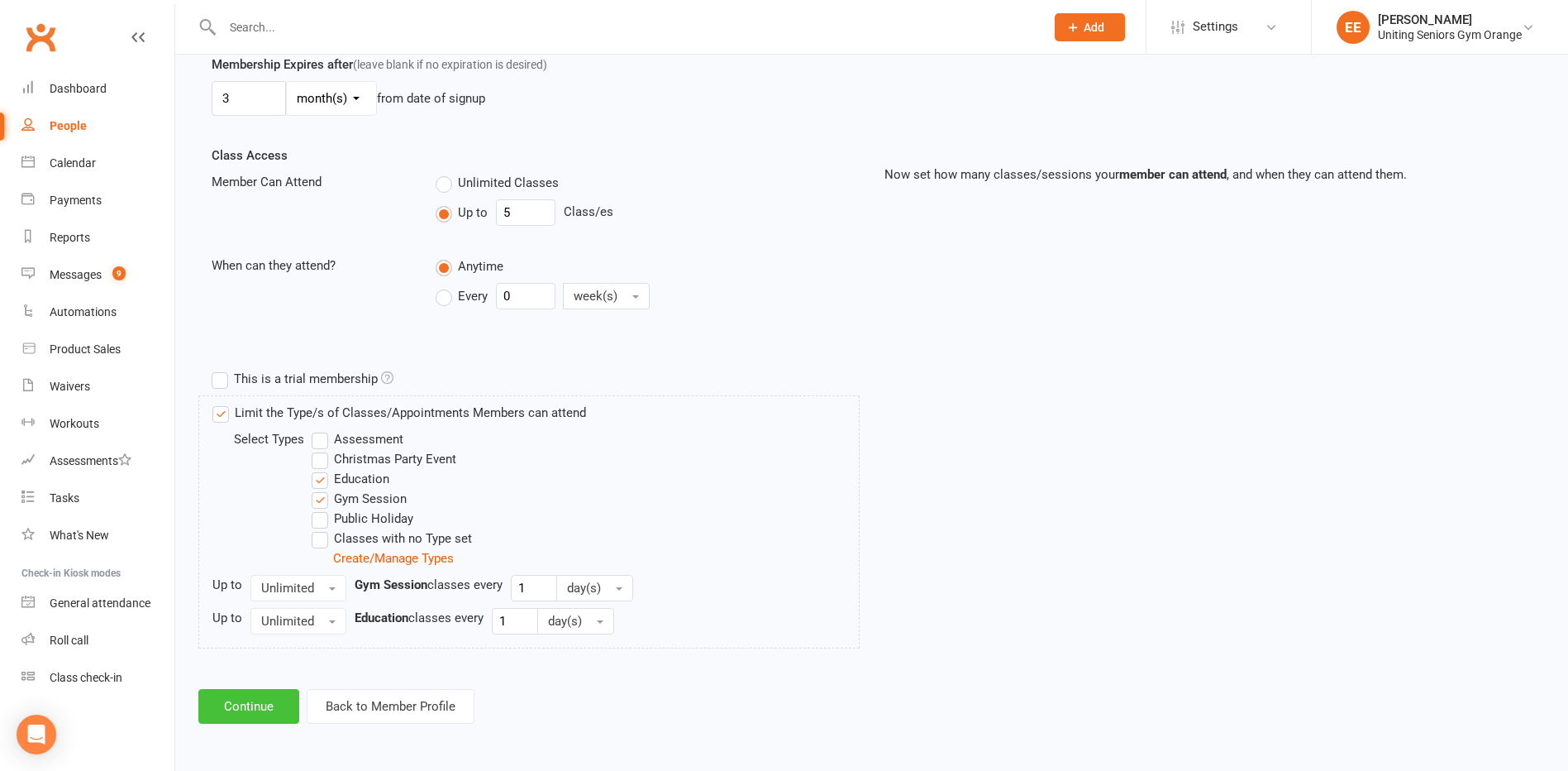
click at [253, 716] on button "Continue" at bounding box center [248, 706] width 100 height 35
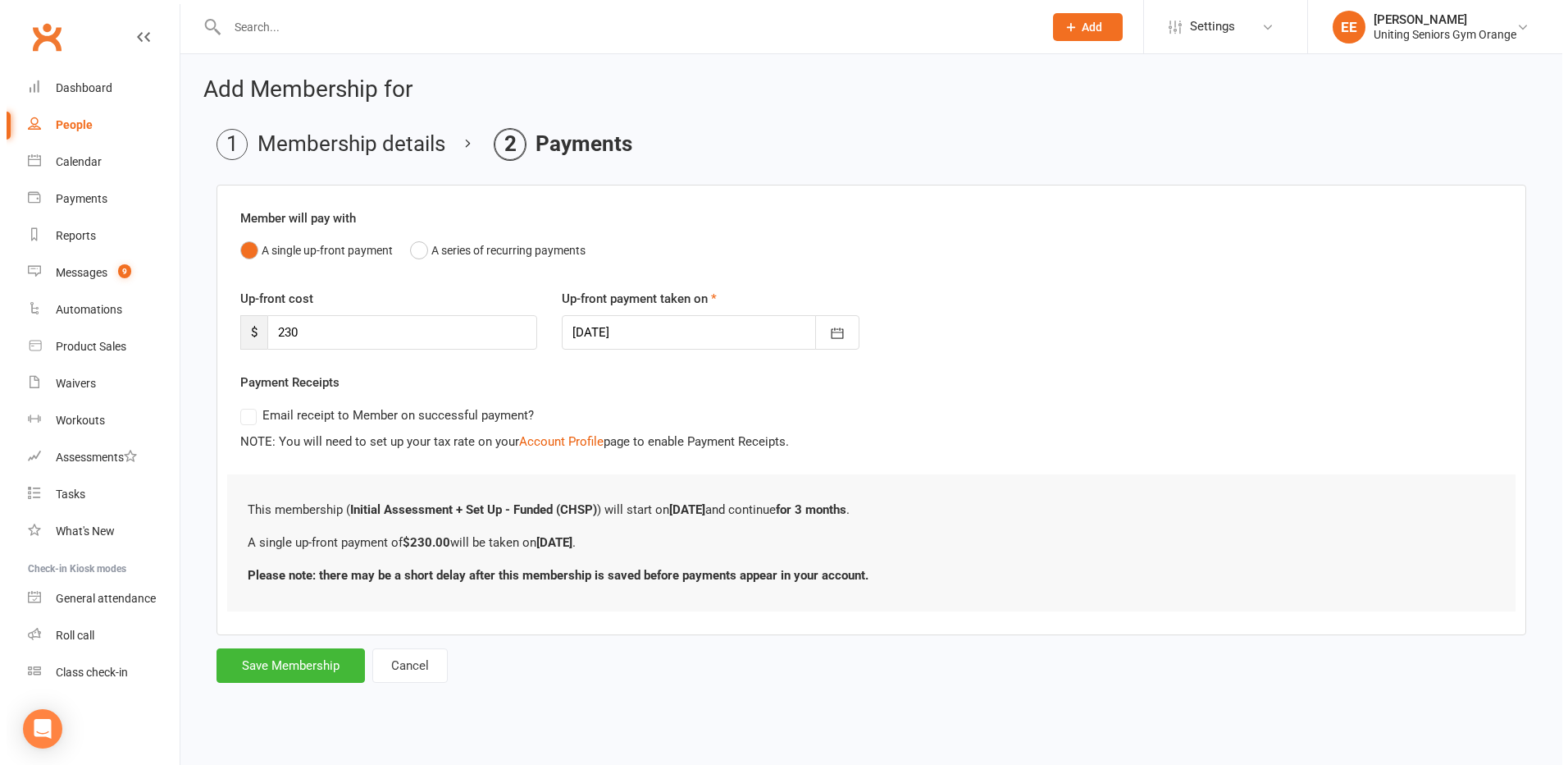
scroll to position [0, 0]
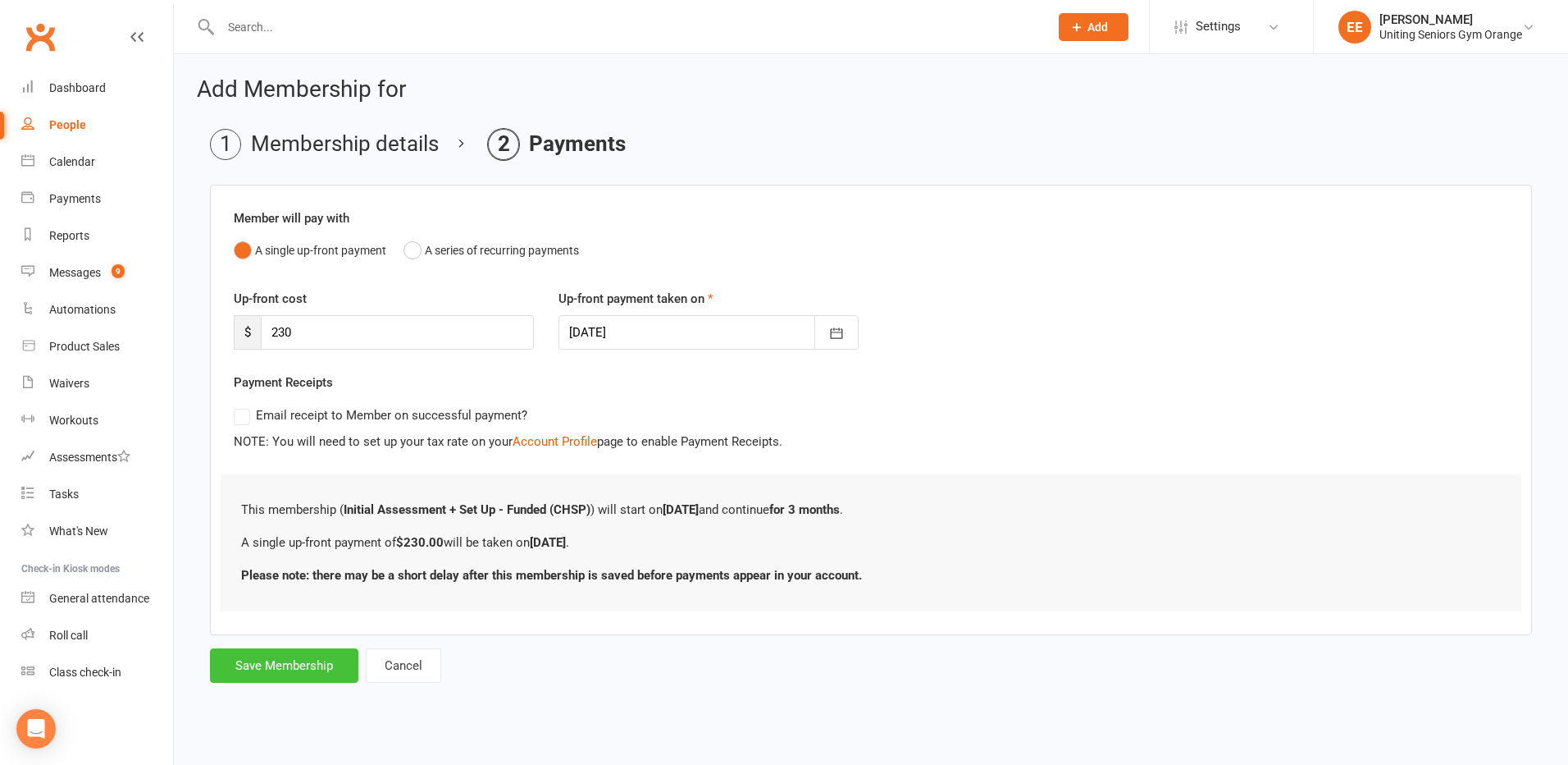
click at [251, 677] on button "Save Membership" at bounding box center [284, 665] width 149 height 34
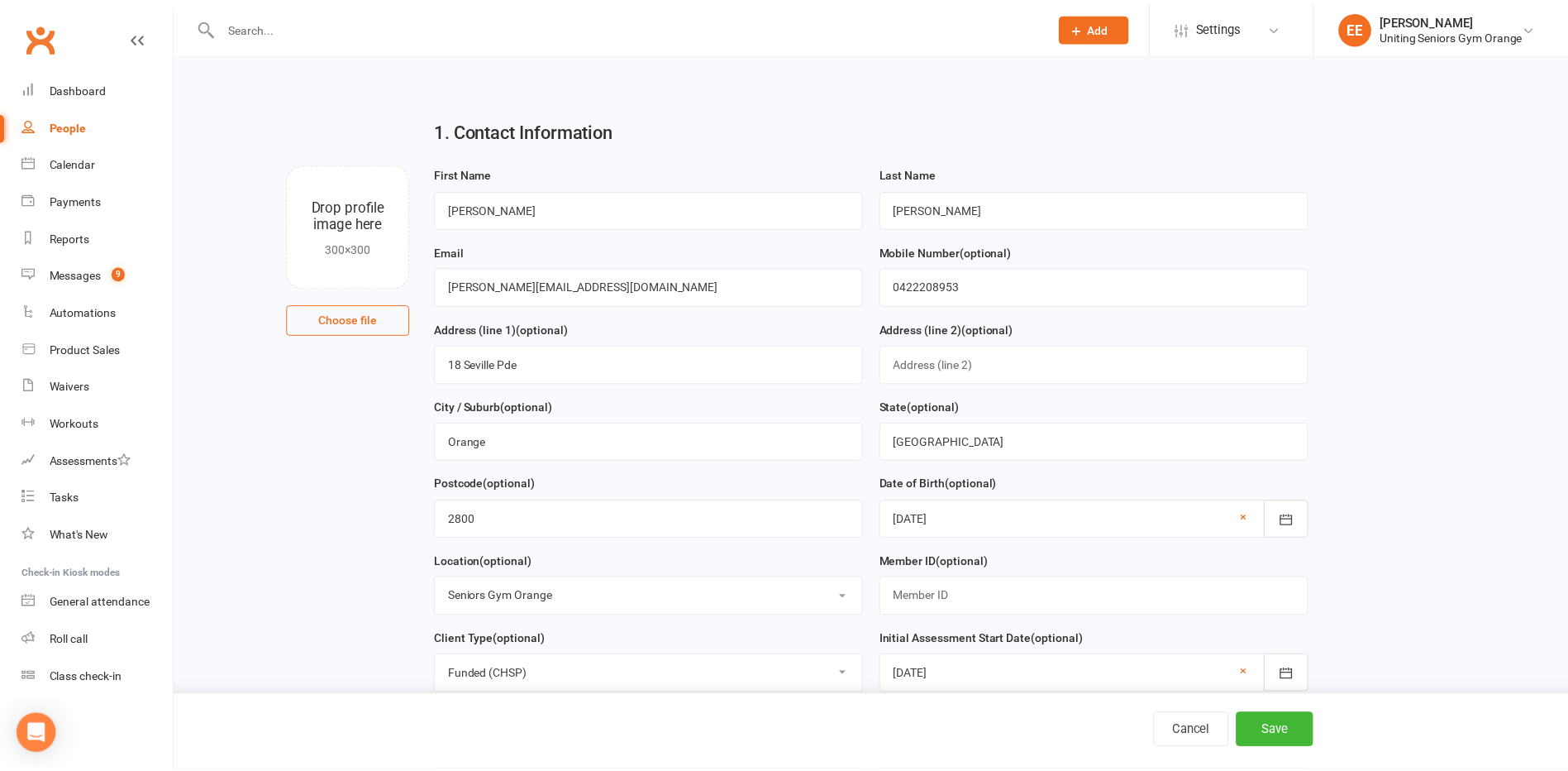
scroll to position [791, 0]
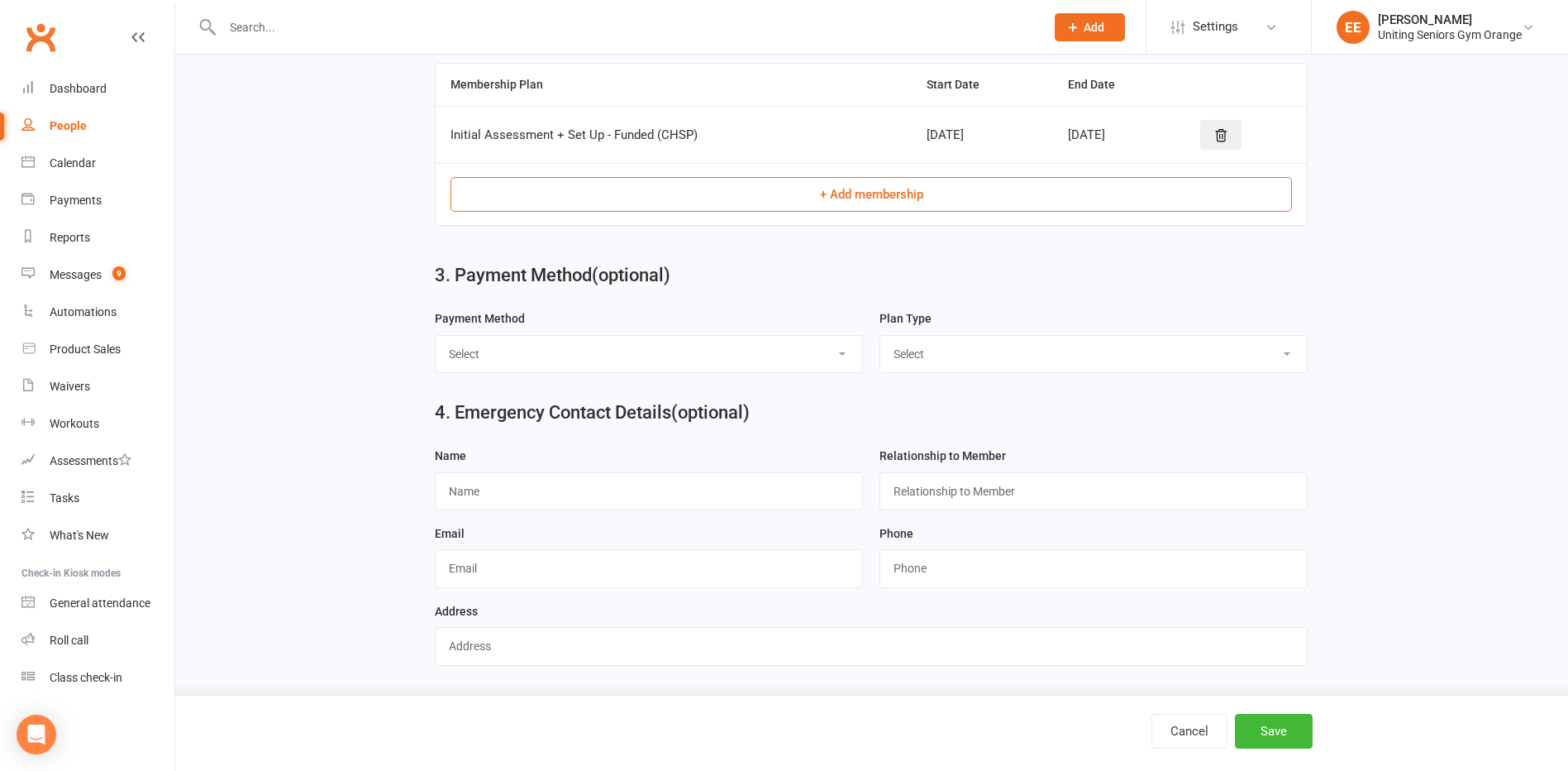
click at [623, 347] on select "Select Direct Debit Direct Deposit / Bank Transfer Cheque Credit Card by Phone …" at bounding box center [648, 354] width 426 height 37
select select "Direct Deposit / Bank Transfer"
click at [436, 336] on select "Select Direct Debit Direct Deposit / Bank Transfer Cheque Credit Card by Phone …" at bounding box center [648, 354] width 426 height 37
click at [1044, 343] on select "Select Ongoing Single-Service" at bounding box center [1093, 354] width 426 height 37
select select "Single-Service"
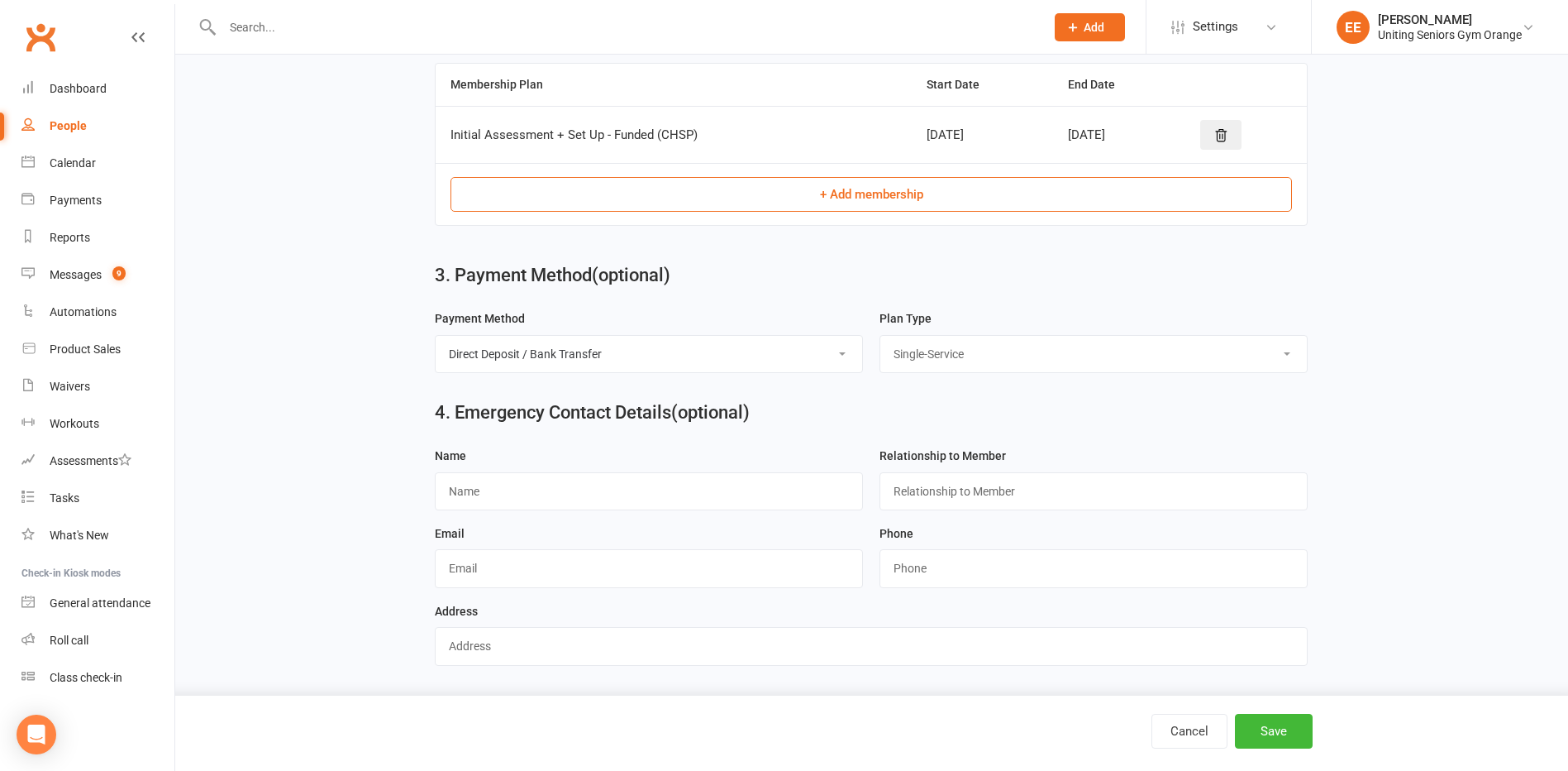
click at [880, 336] on select "Select Ongoing Single-Service" at bounding box center [1093, 354] width 426 height 37
click at [1262, 729] on button "Save" at bounding box center [1274, 731] width 78 height 35
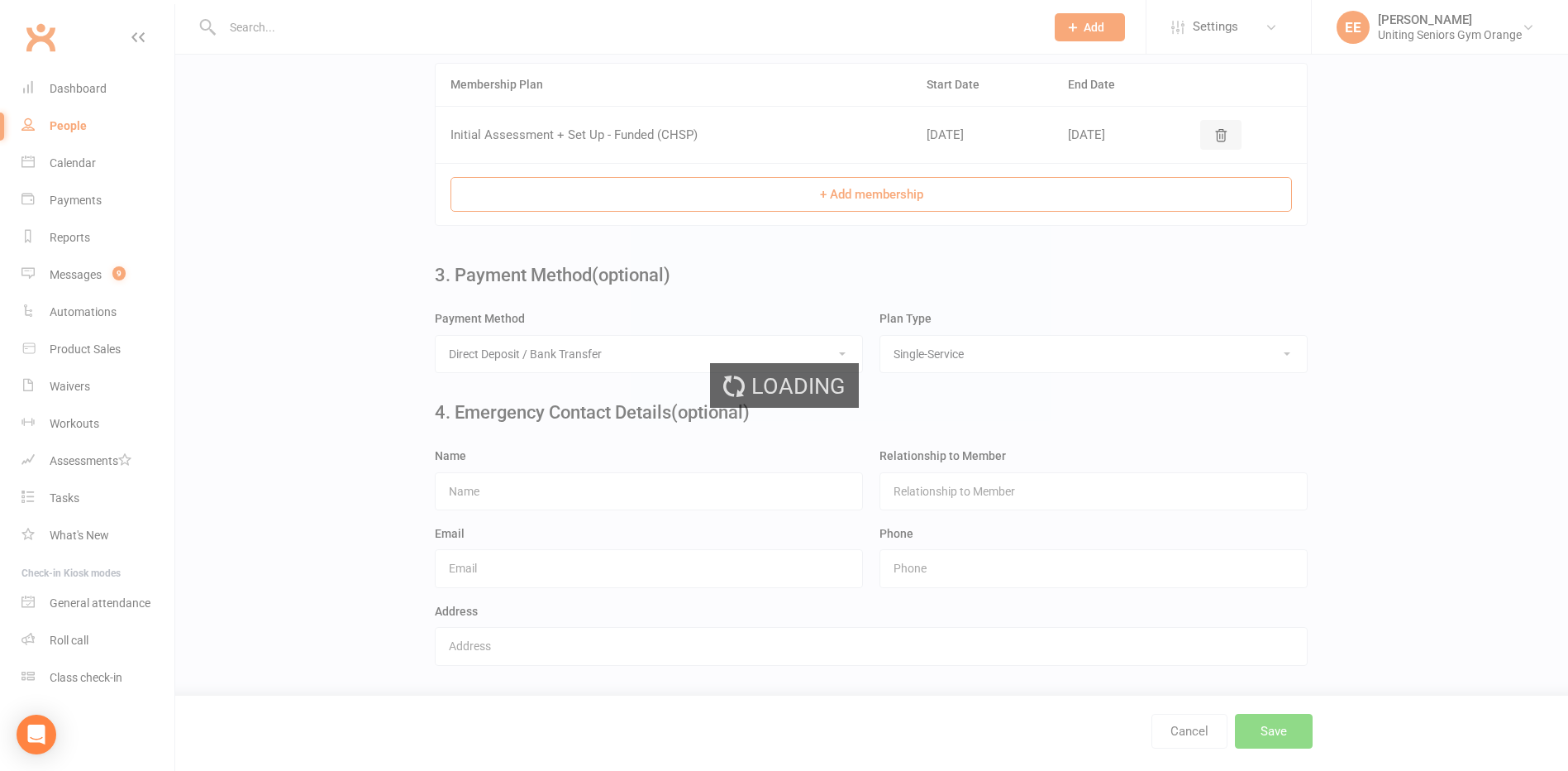
scroll to position [0, 0]
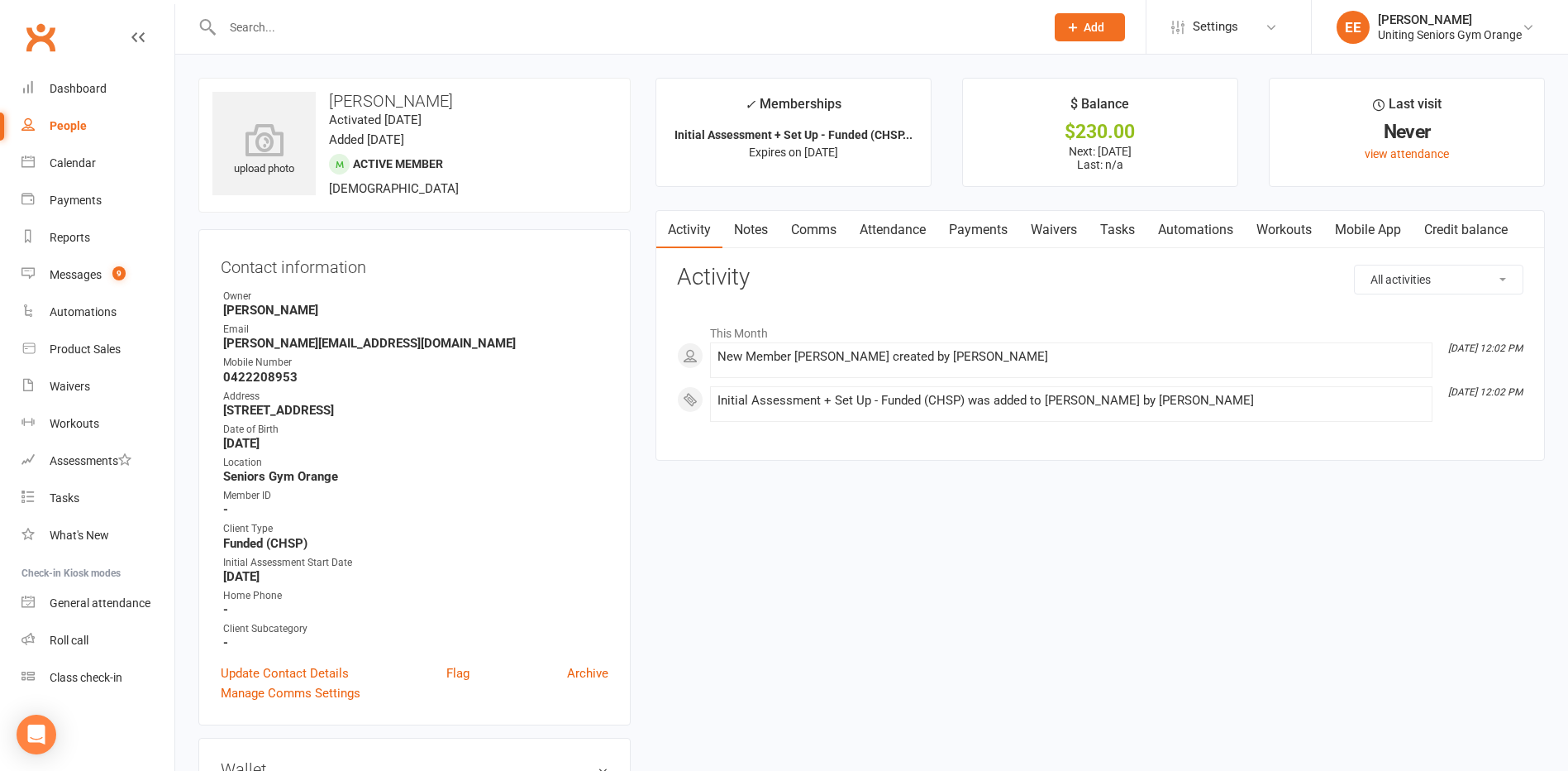
click at [416, 26] on input "text" at bounding box center [626, 26] width 816 height 23
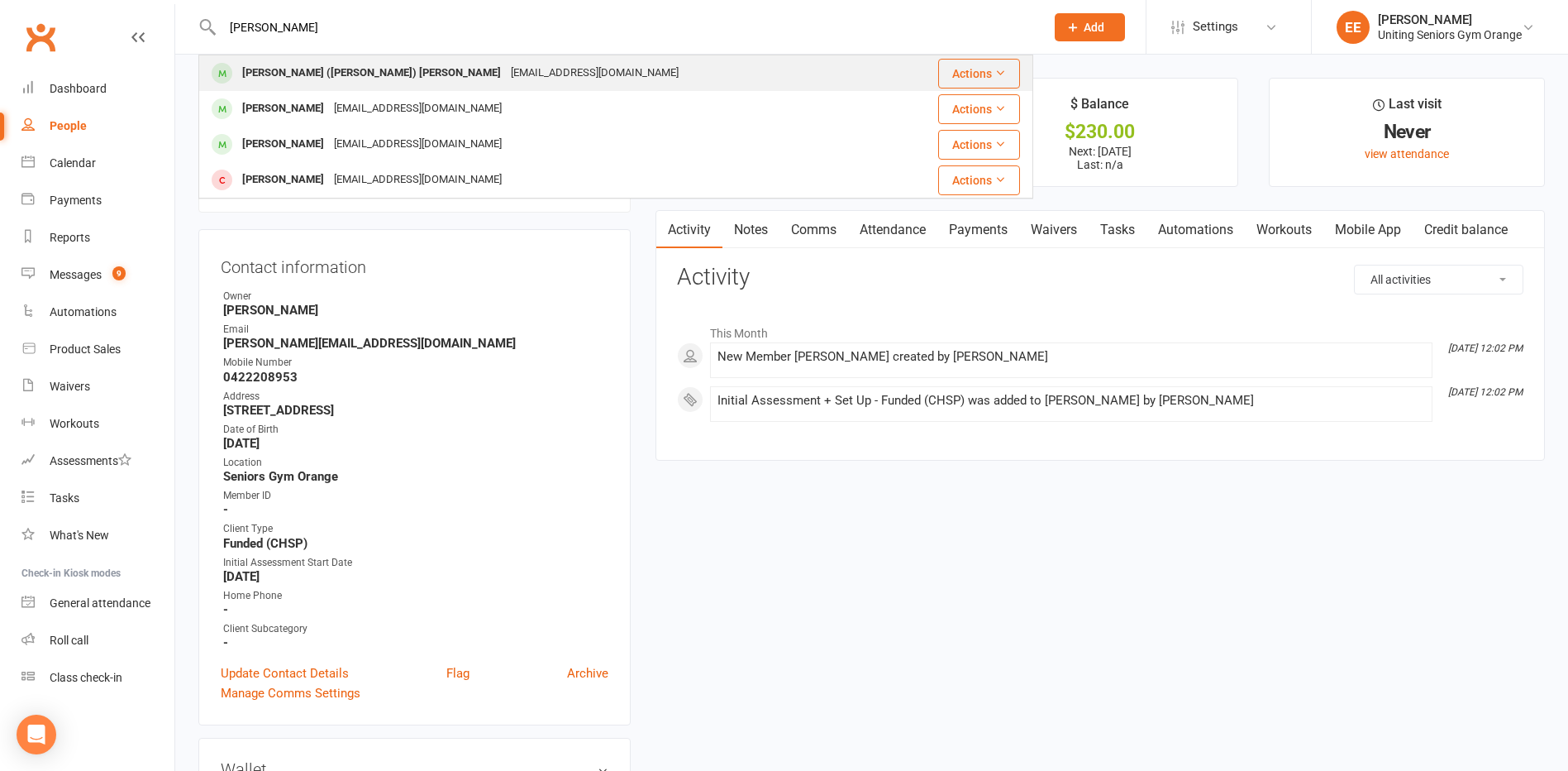
type input "[PERSON_NAME]"
click at [506, 70] on div "[EMAIL_ADDRESS][DOMAIN_NAME]" at bounding box center [595, 73] width 178 height 24
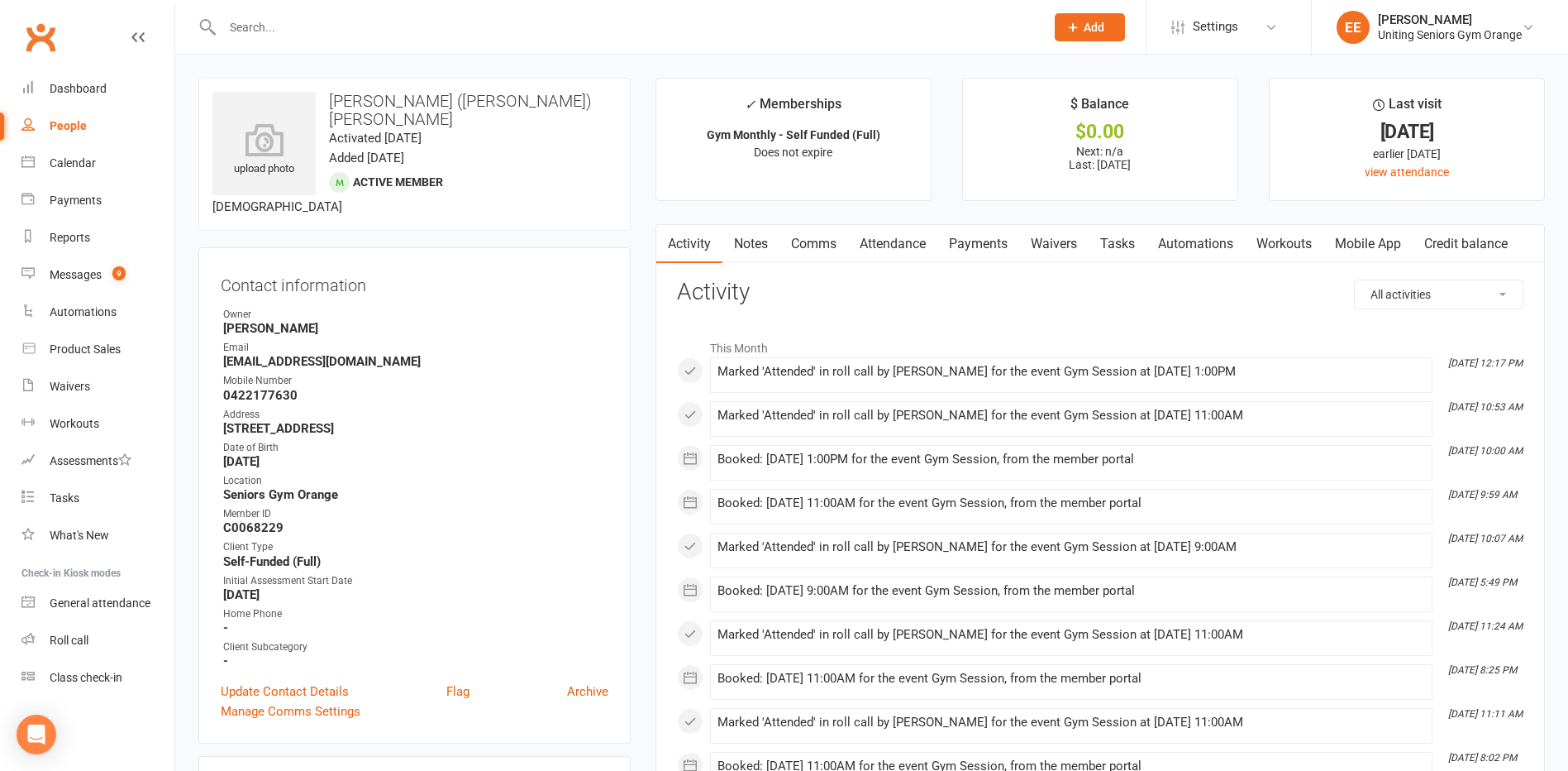
click at [1389, 237] on link "Mobile App" at bounding box center [1368, 244] width 89 height 38
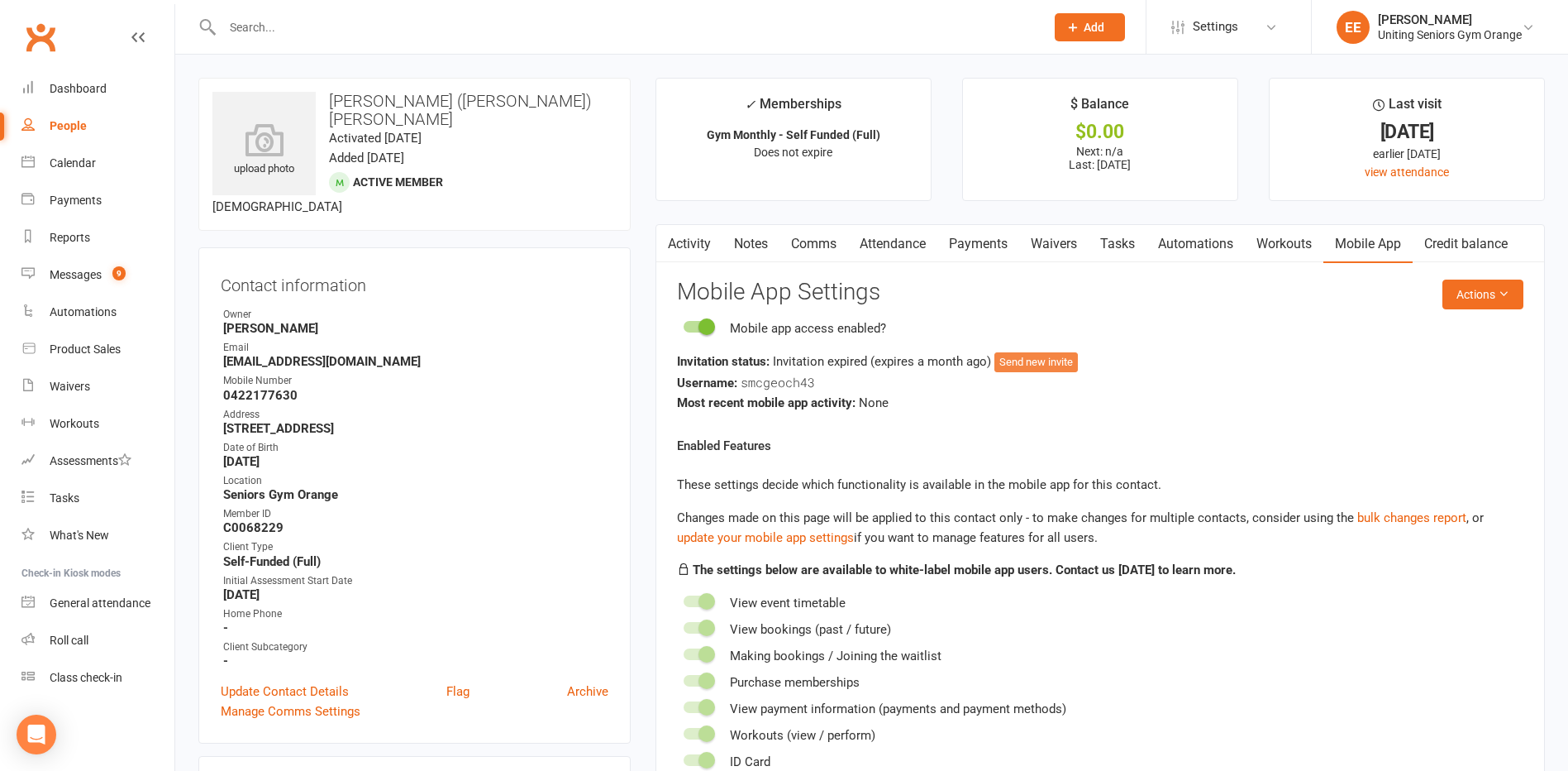
click at [1061, 359] on button "Send new invite" at bounding box center [1036, 363] width 83 height 20
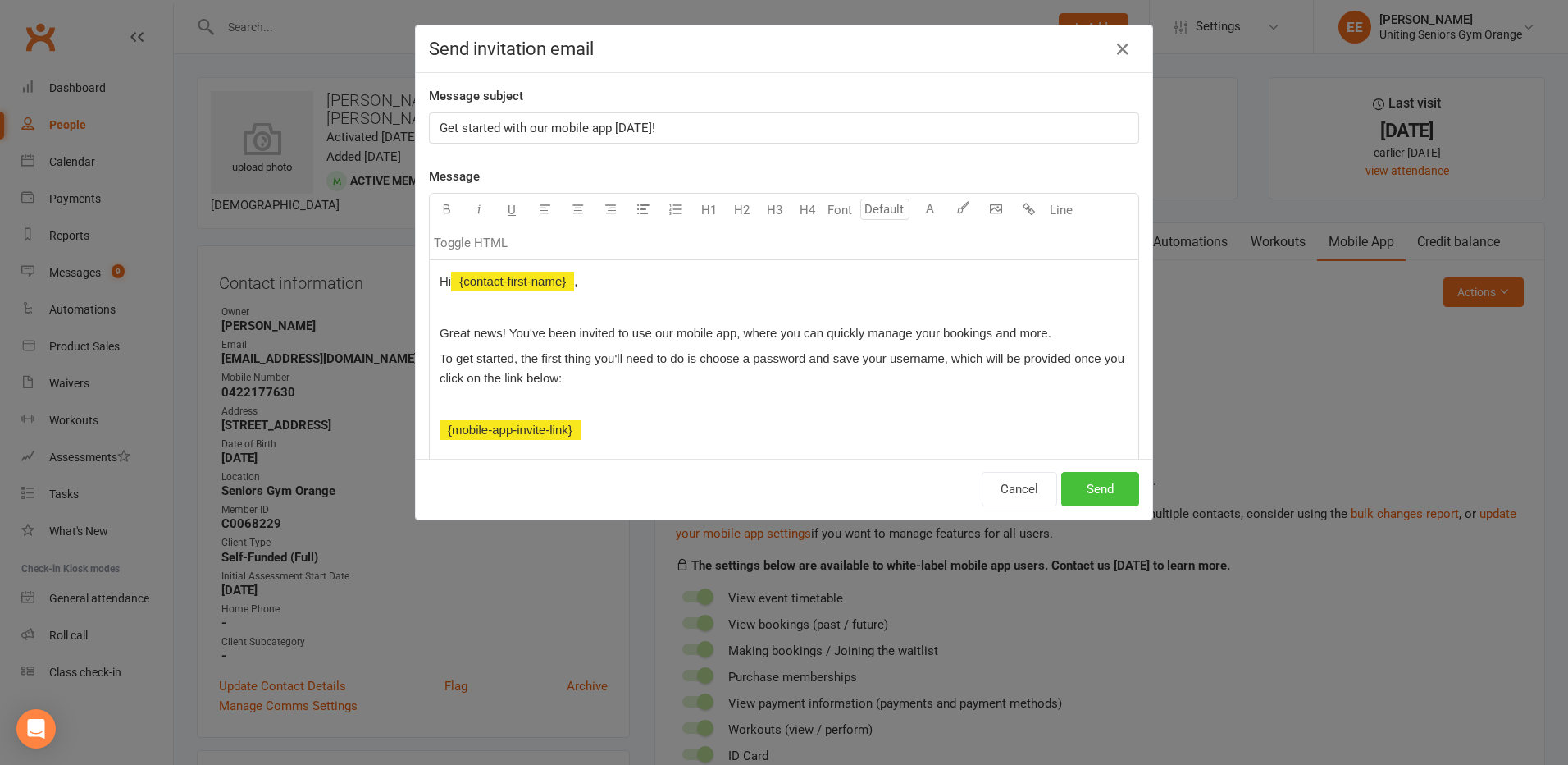
click at [1087, 487] on button "Send" at bounding box center [1101, 489] width 78 height 34
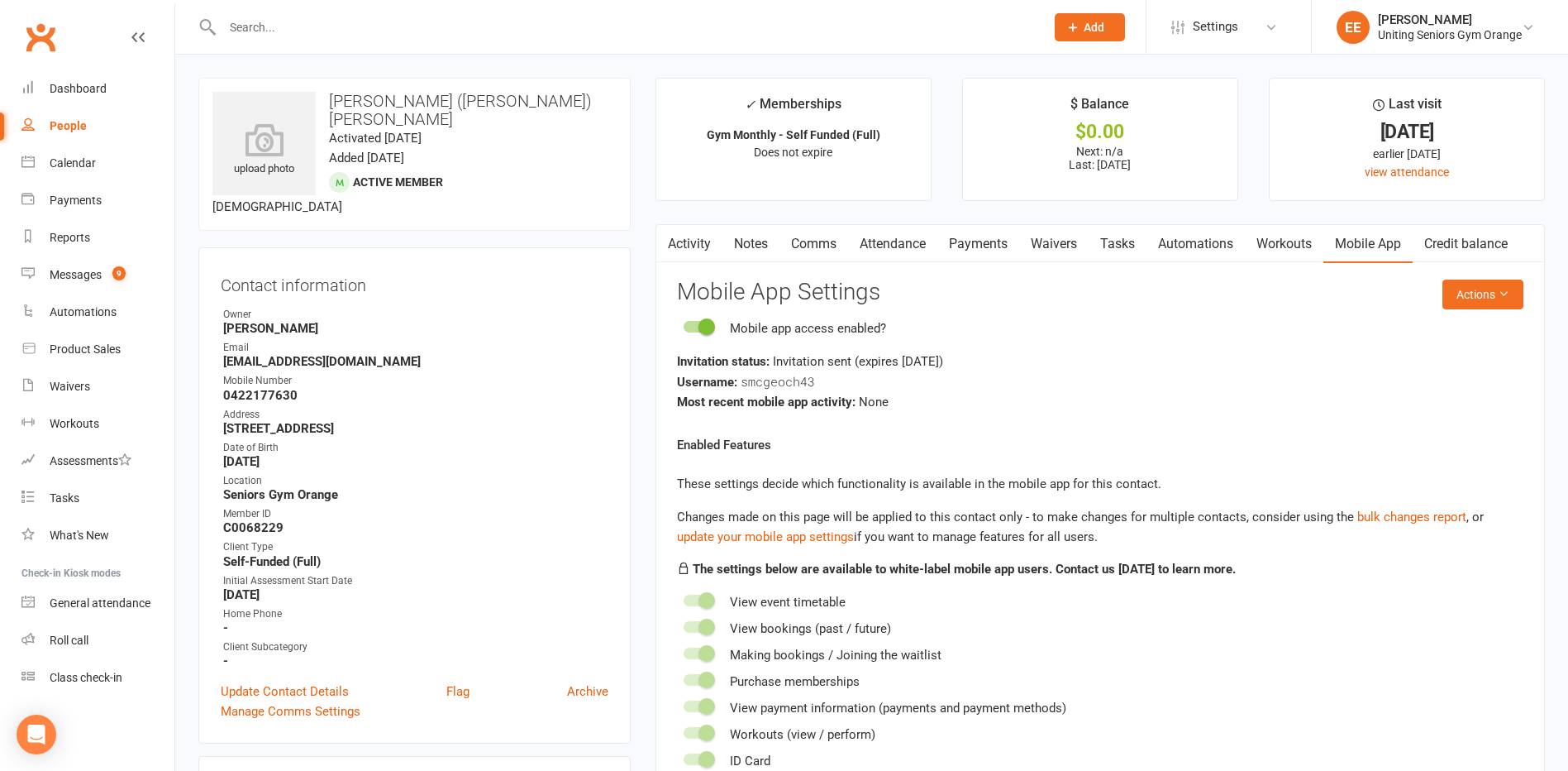
click at [409, 19] on input "text" at bounding box center [626, 26] width 816 height 23
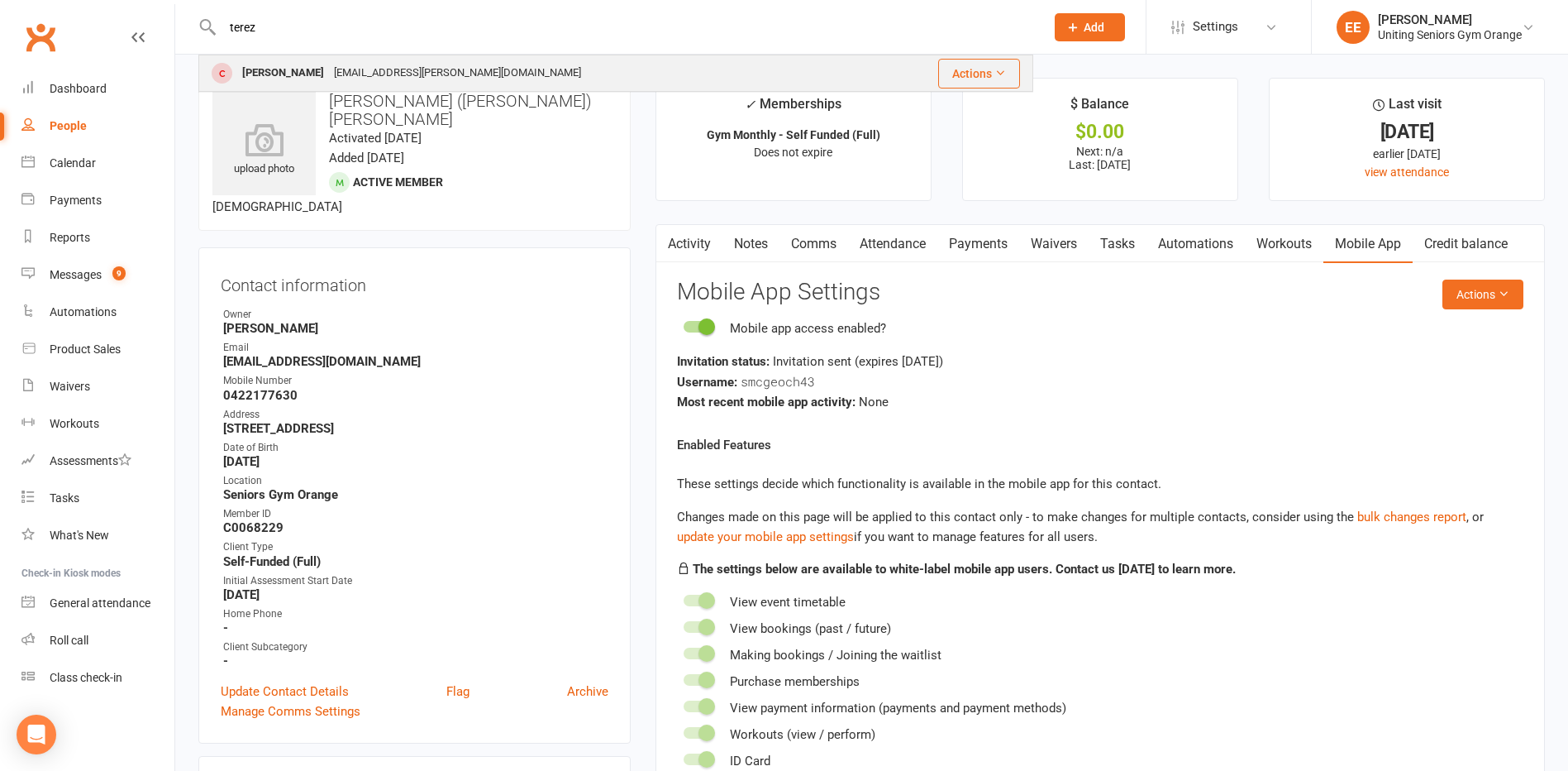
type input "terez"
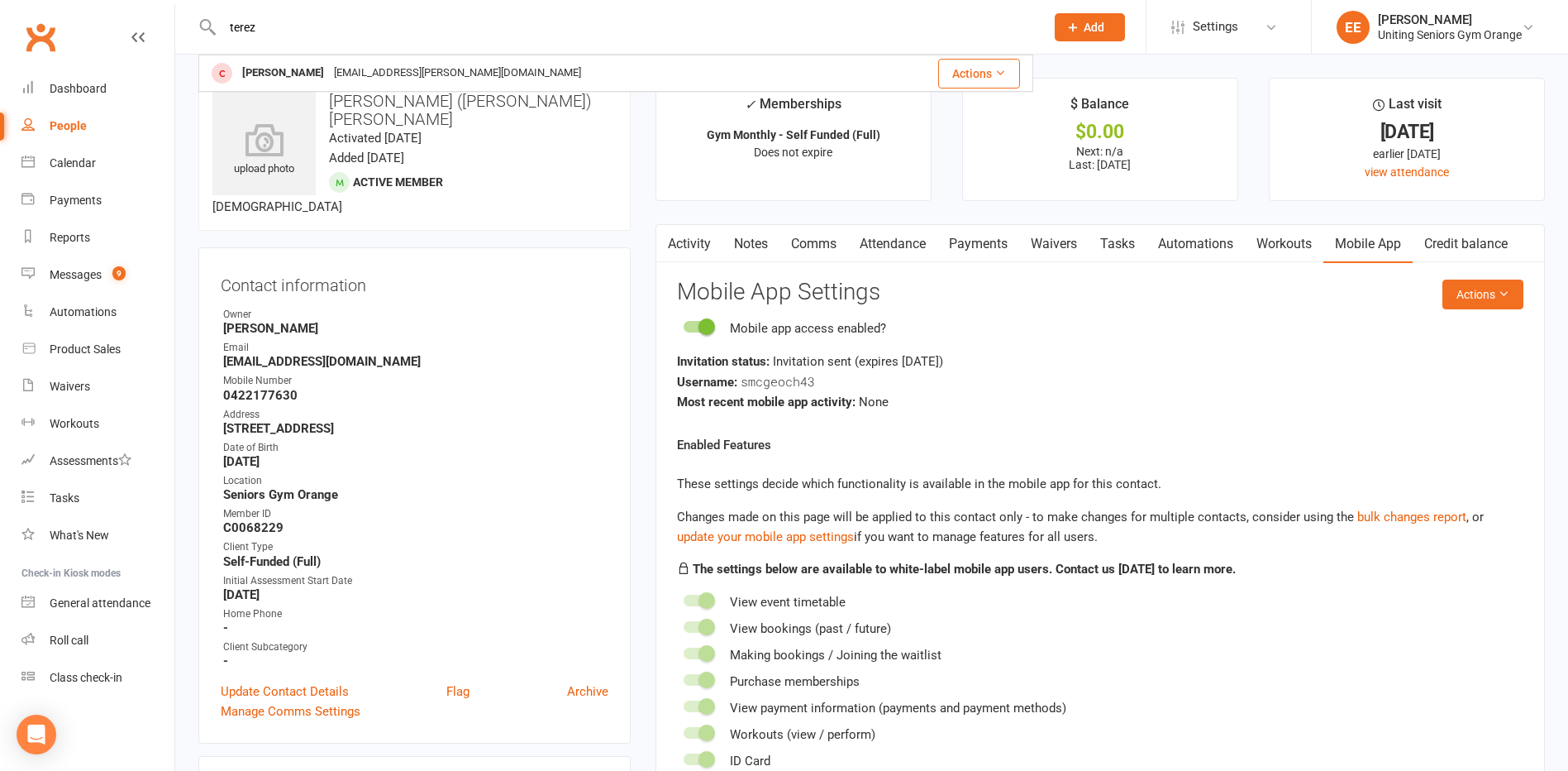
click at [308, 78] on div "[PERSON_NAME]" at bounding box center [283, 73] width 91 height 24
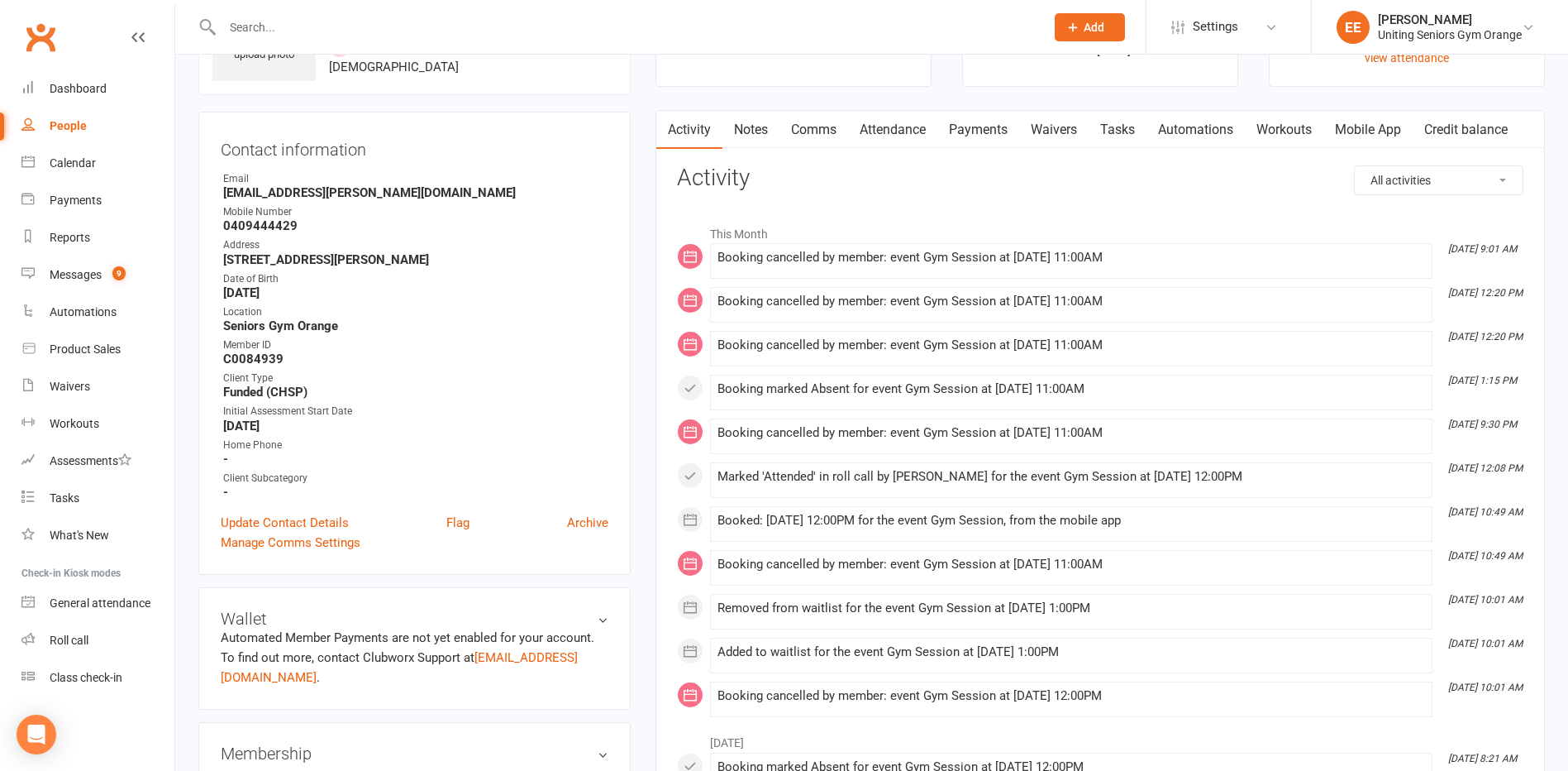
scroll to position [414, 0]
